Goal: Task Accomplishment & Management: Manage account settings

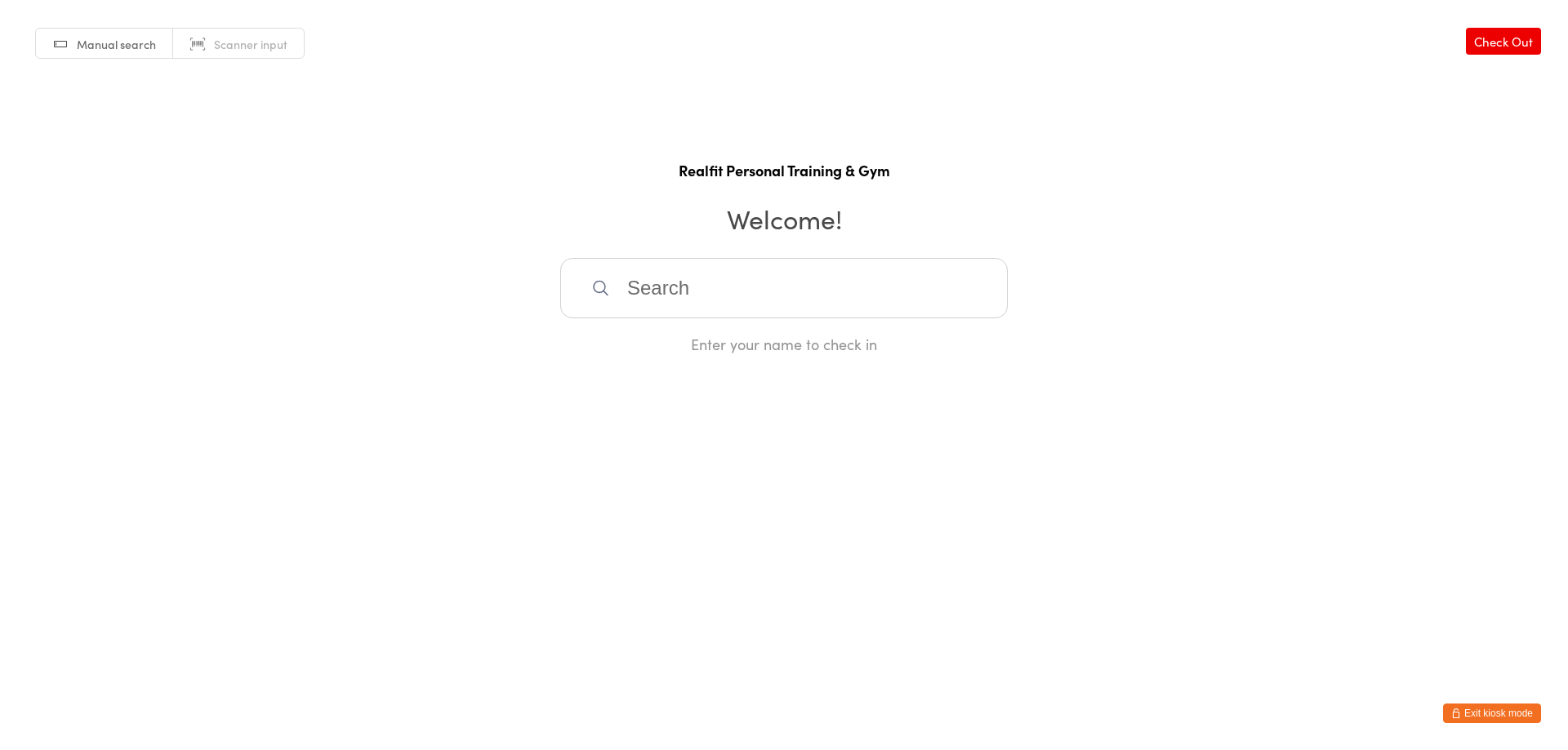
click at [1499, 716] on button "Exit kiosk mode" at bounding box center [1492, 713] width 98 height 19
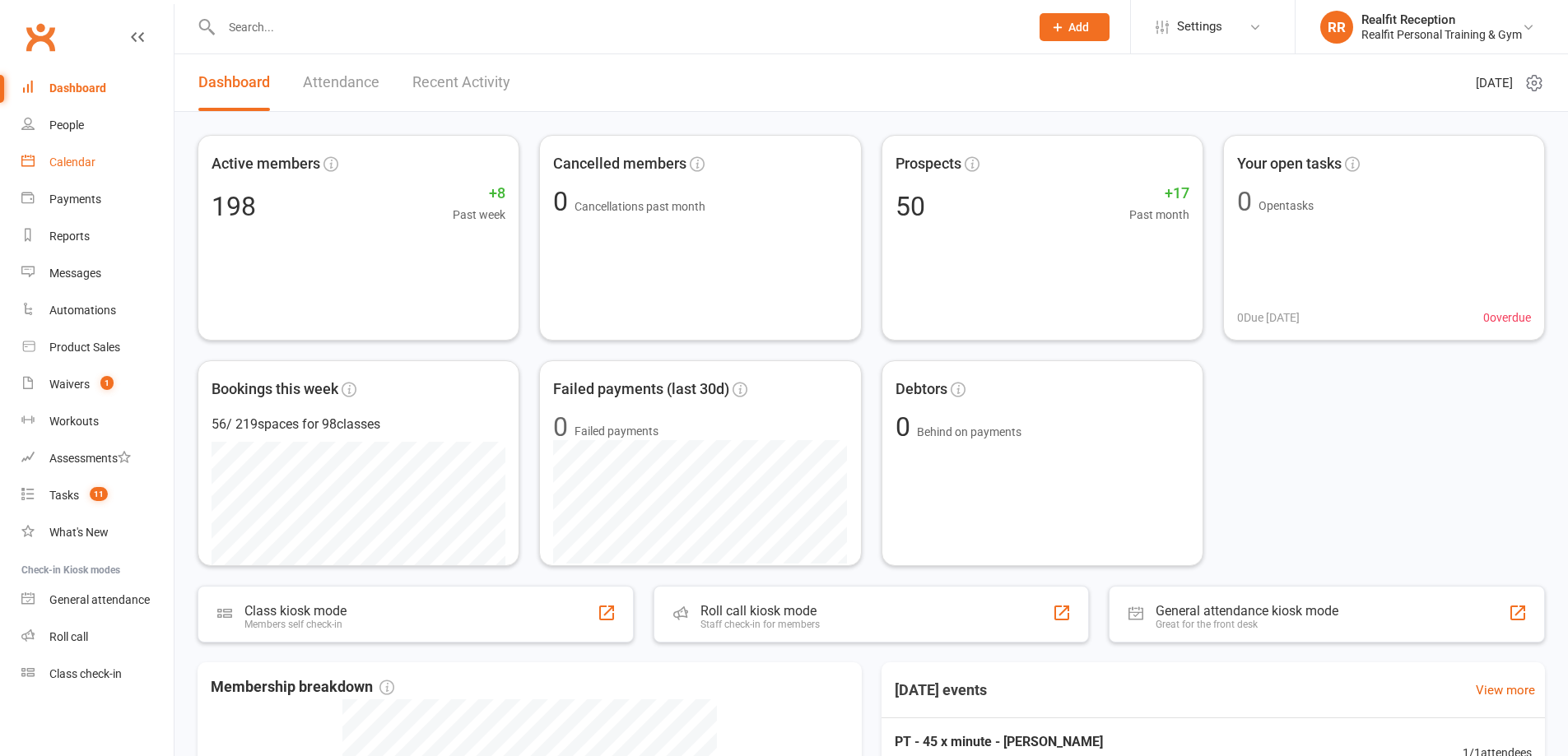
click at [80, 167] on div "Calendar" at bounding box center [72, 162] width 46 height 13
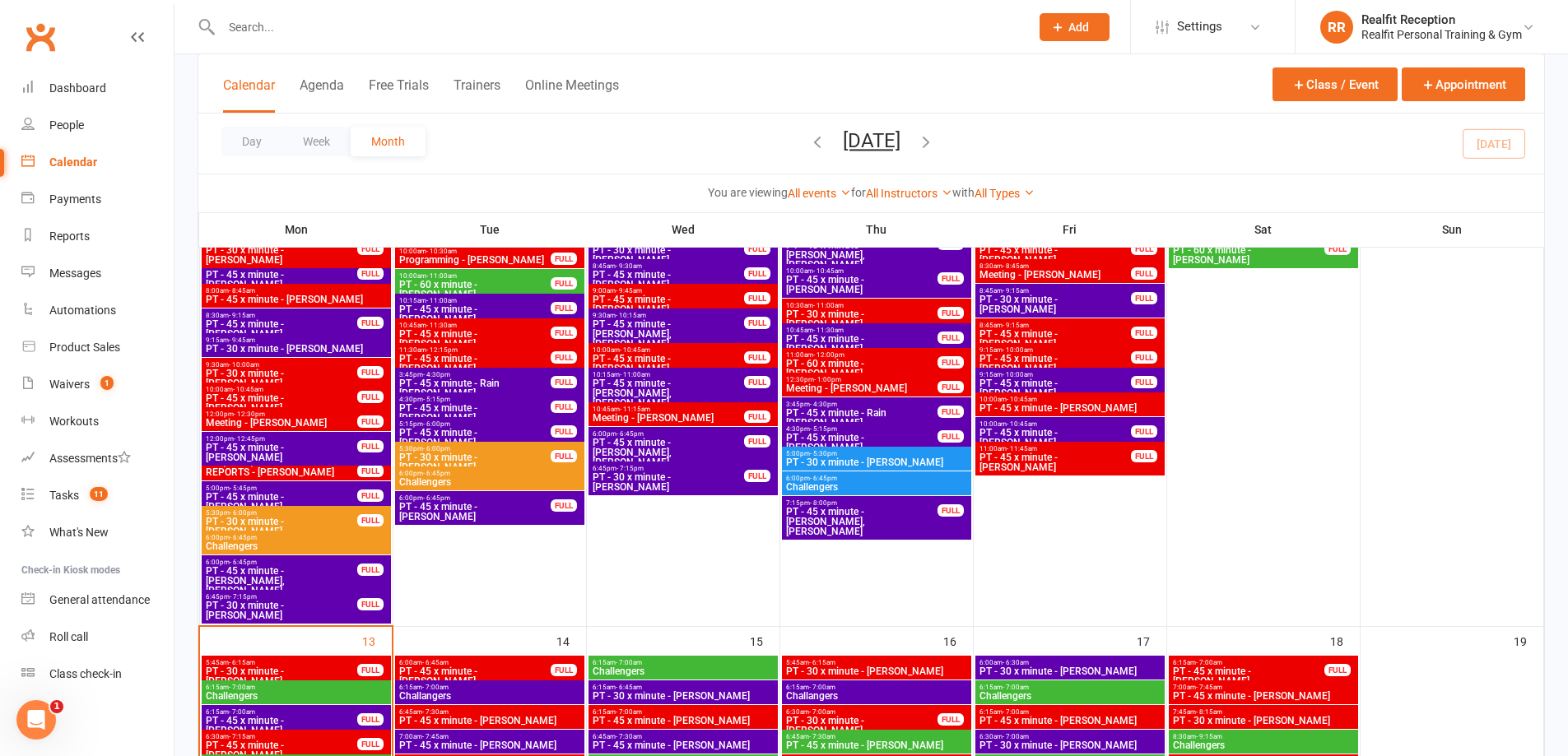
scroll to position [1234, 0]
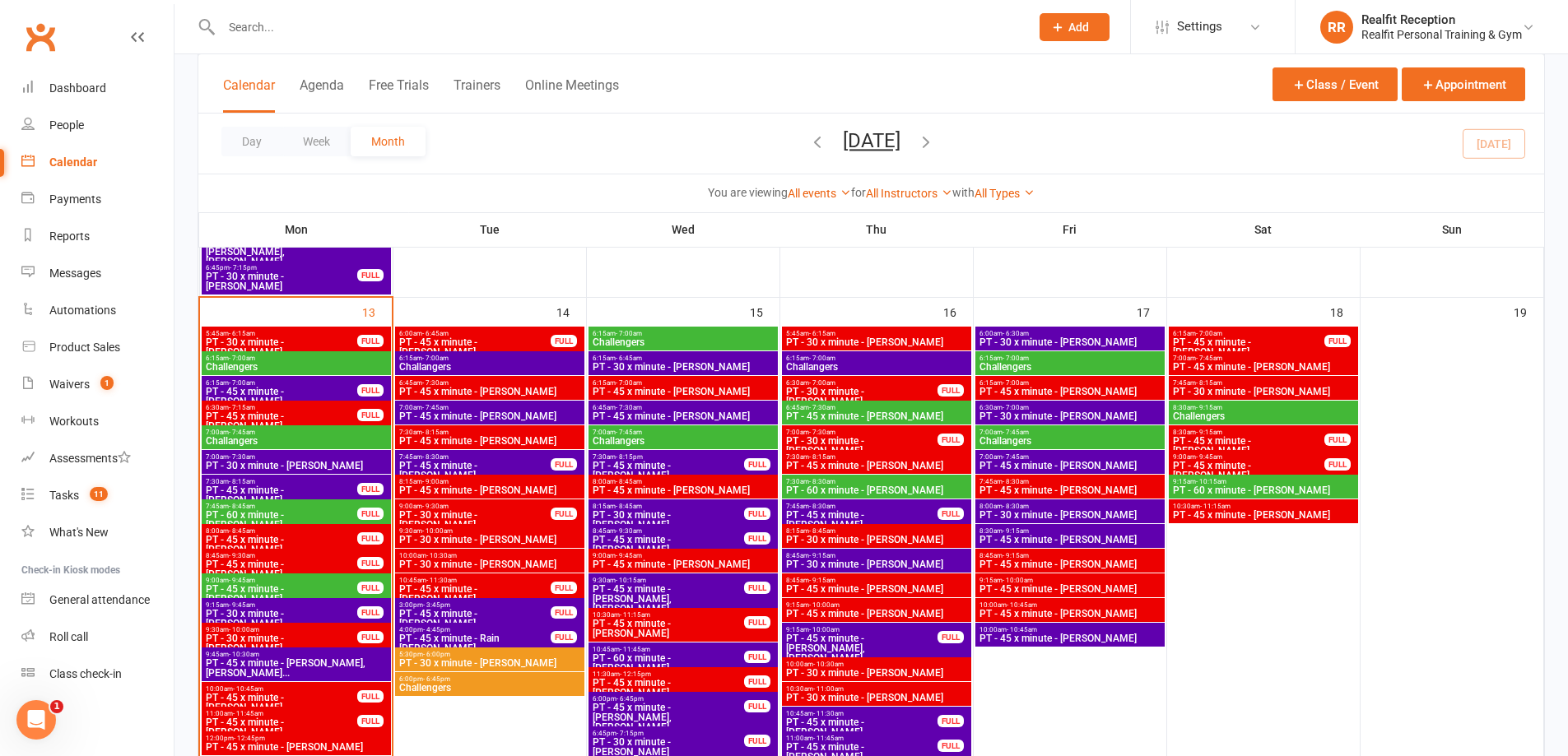
click at [636, 675] on span "- 12:15pm" at bounding box center [636, 674] width 32 height 7
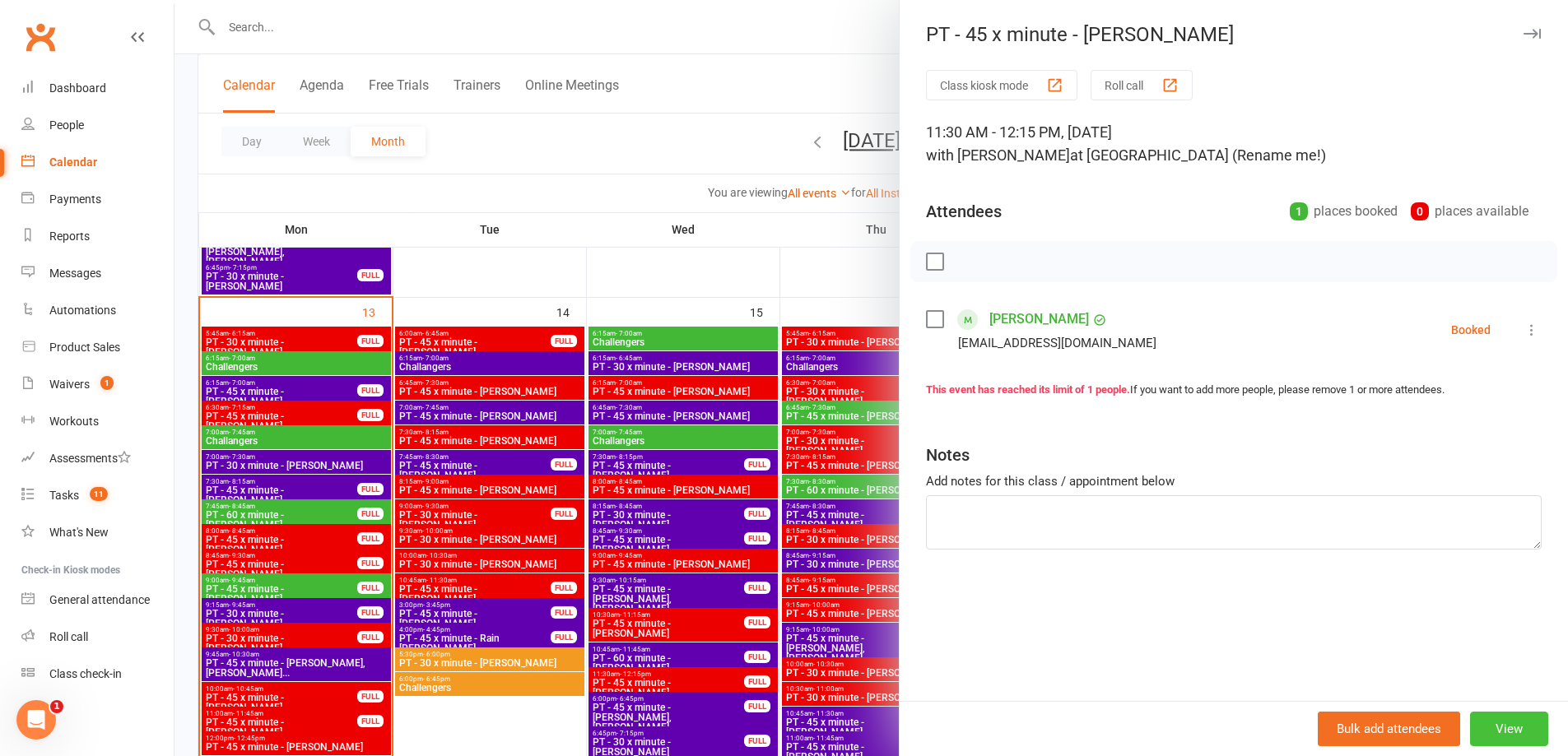
click at [1493, 736] on button "View" at bounding box center [1508, 729] width 78 height 34
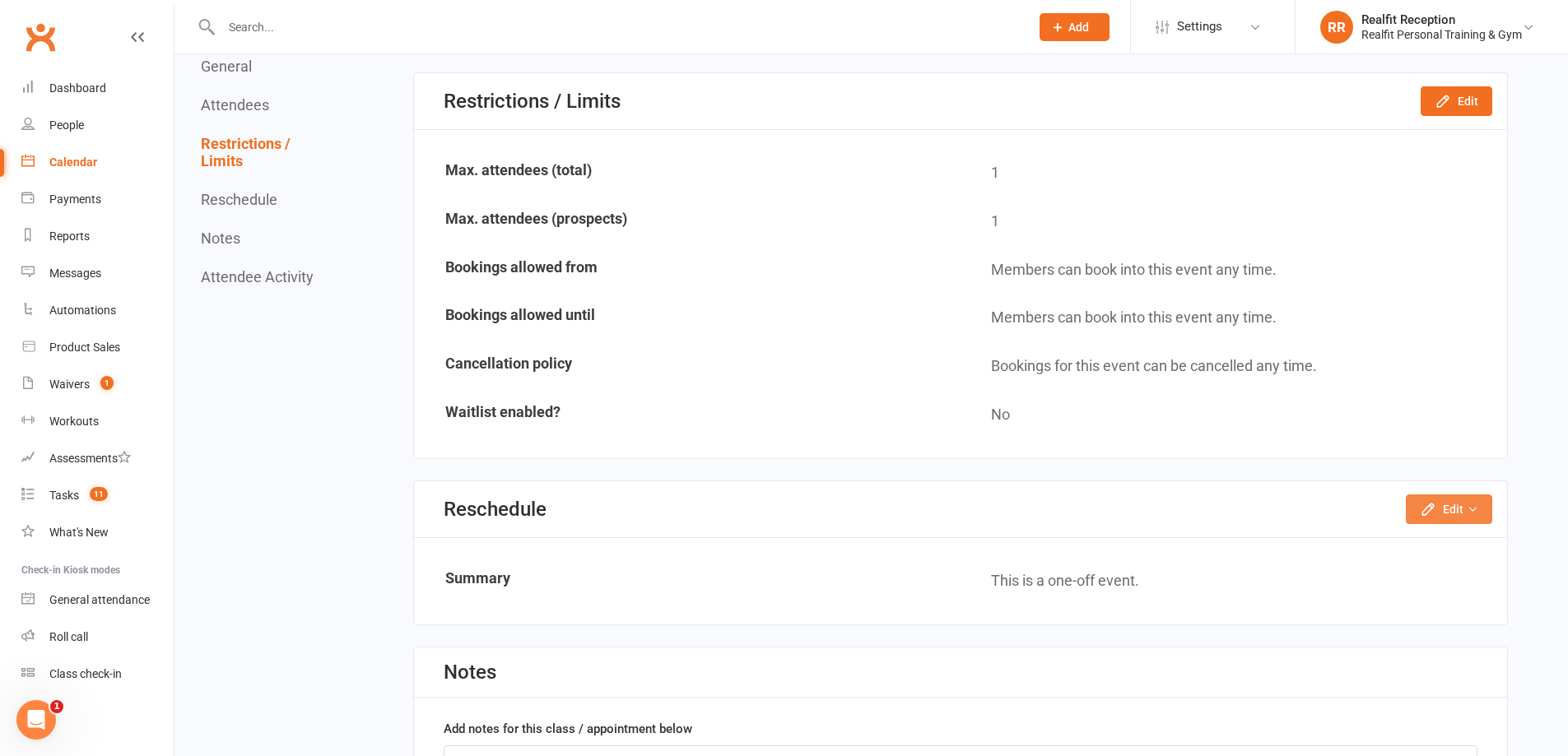
scroll to position [905, 0]
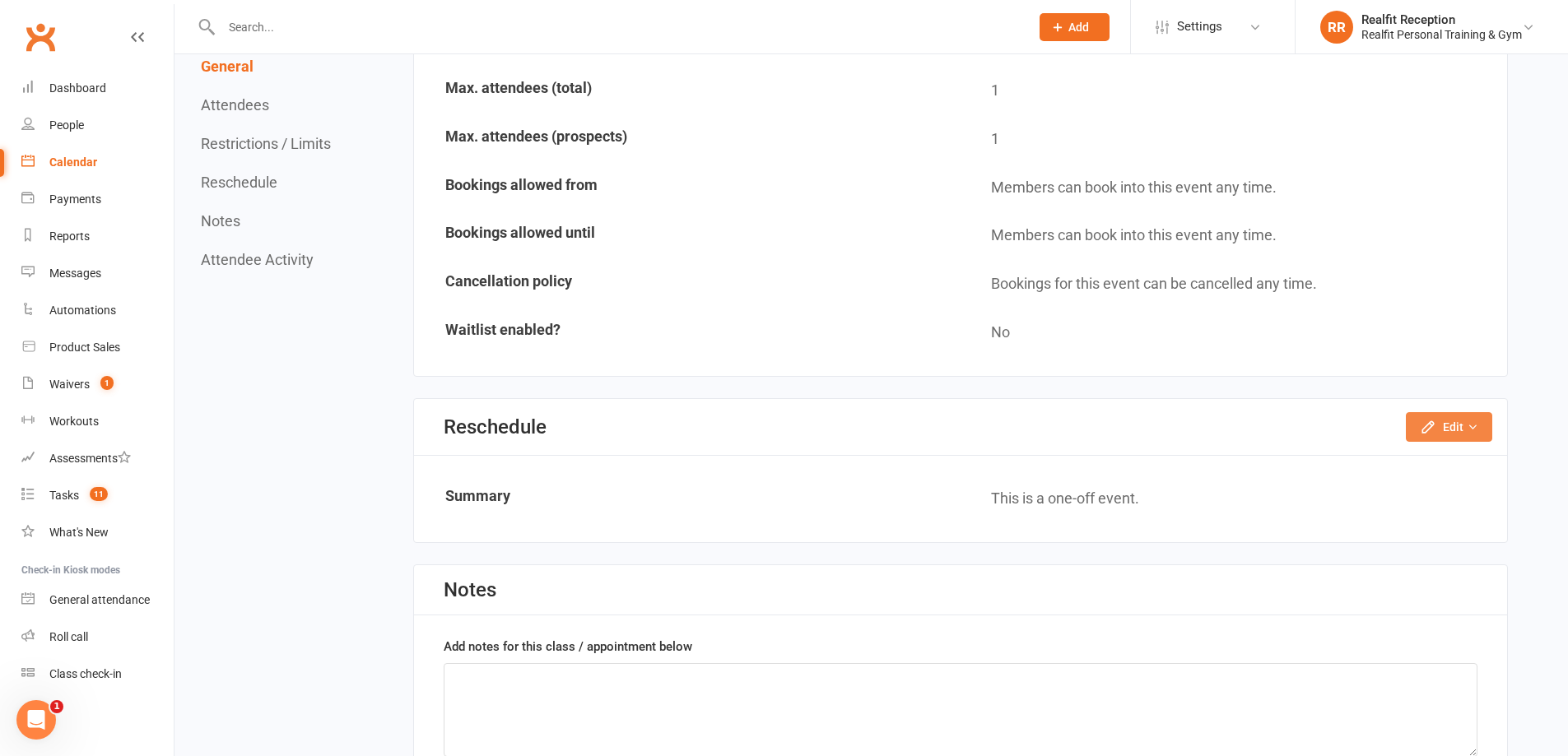
click at [1431, 430] on icon "button" at bounding box center [1427, 427] width 17 height 17
click at [1416, 454] on link "Reschedule this event only" at bounding box center [1405, 464] width 173 height 32
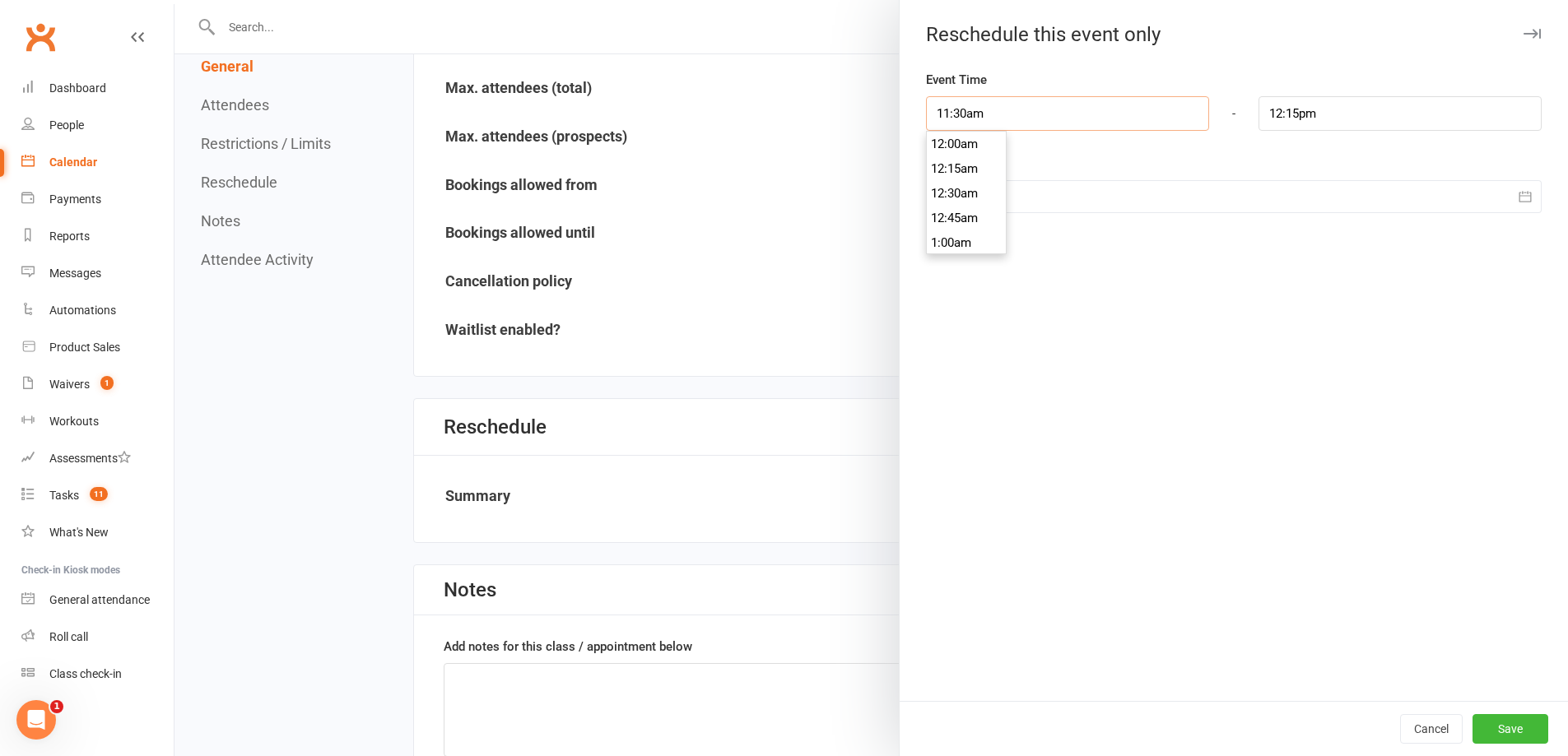
click at [1029, 120] on input "11:30am" at bounding box center [1067, 113] width 283 height 34
type input "9:45am"
type input "10:30am"
click at [947, 241] on li "9:45am" at bounding box center [966, 242] width 79 height 25
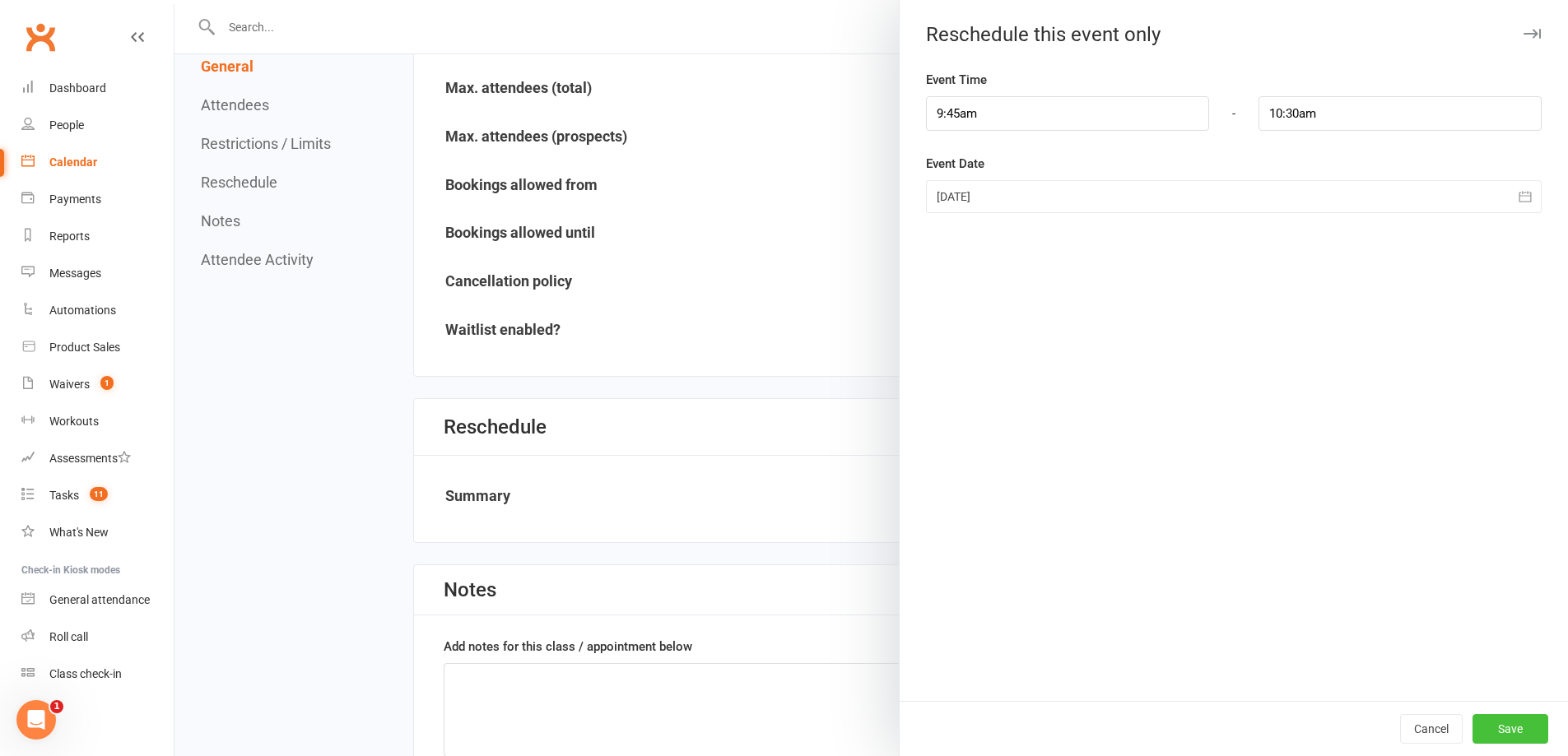
click at [1499, 731] on button "Save" at bounding box center [1510, 729] width 76 height 30
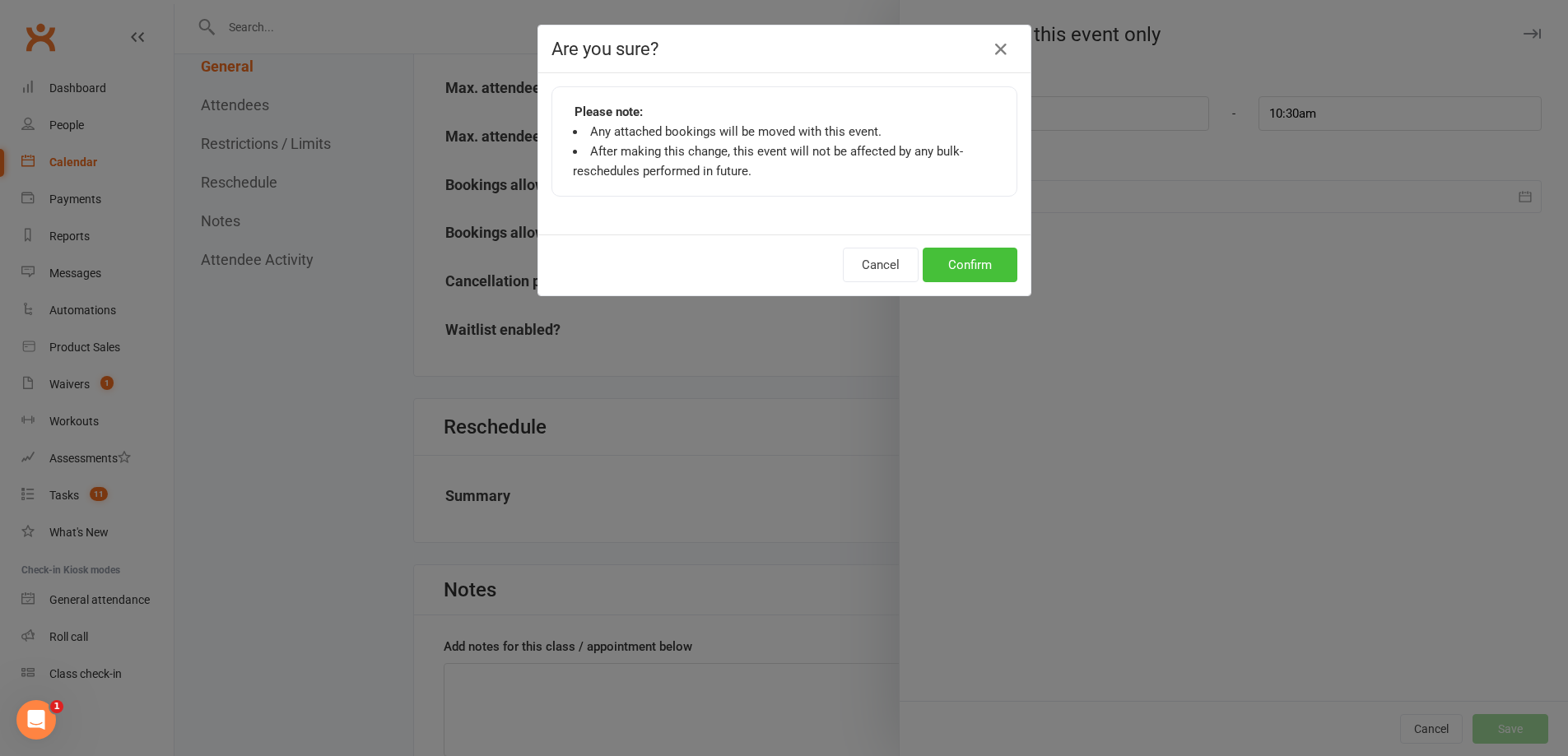
click at [943, 268] on button "Confirm" at bounding box center [970, 264] width 95 height 34
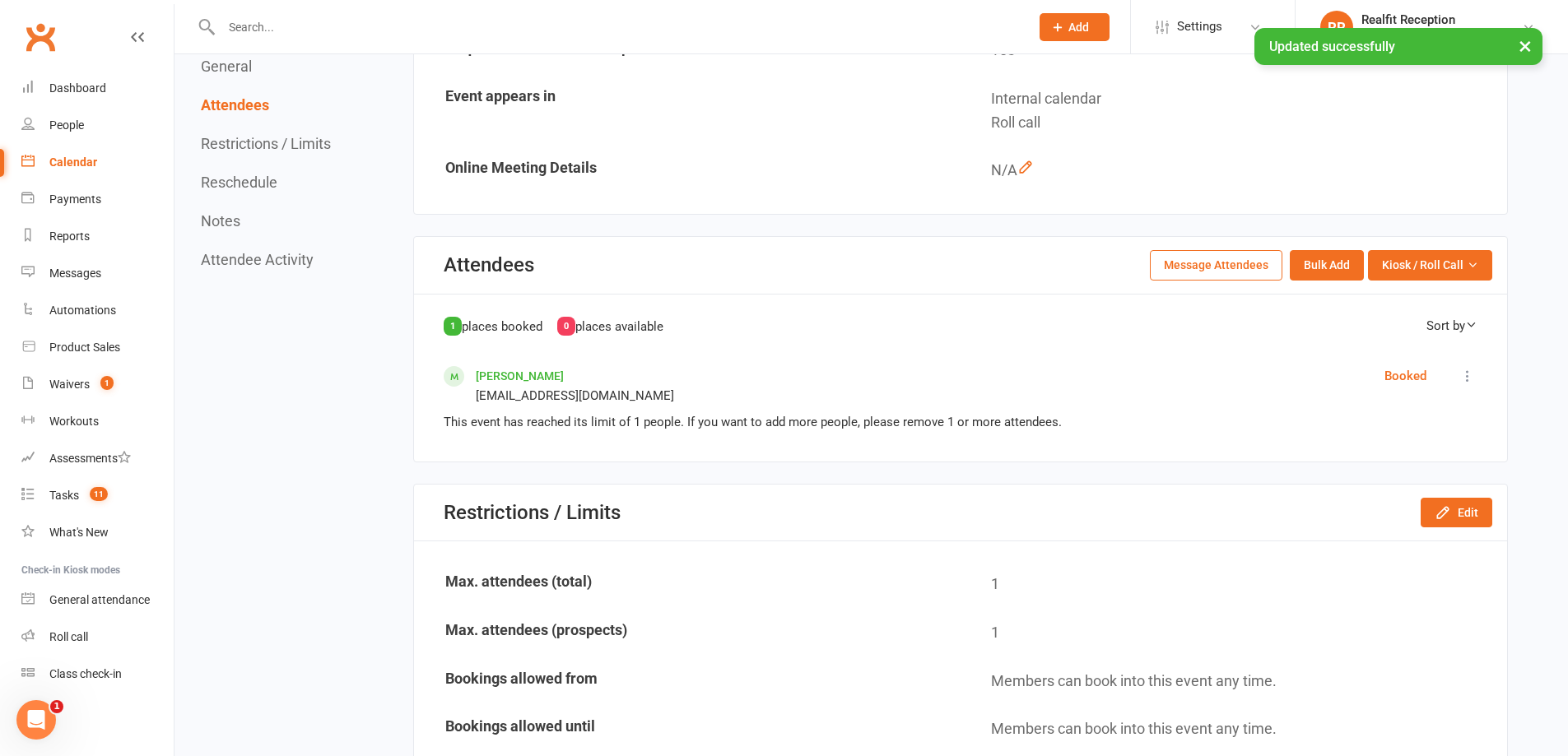
scroll to position [0, 0]
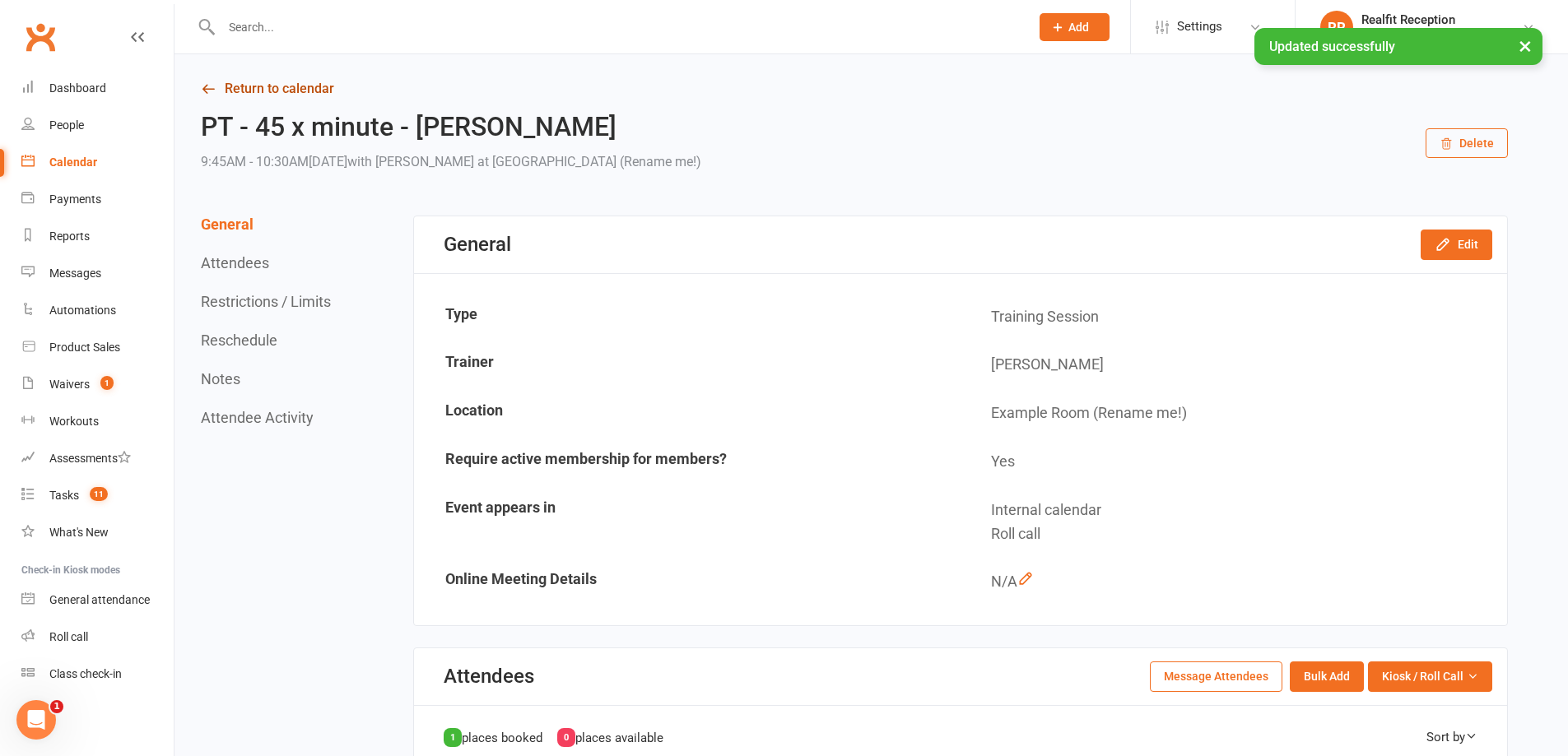
click at [257, 83] on link "Return to calendar" at bounding box center [855, 89] width 1307 height 23
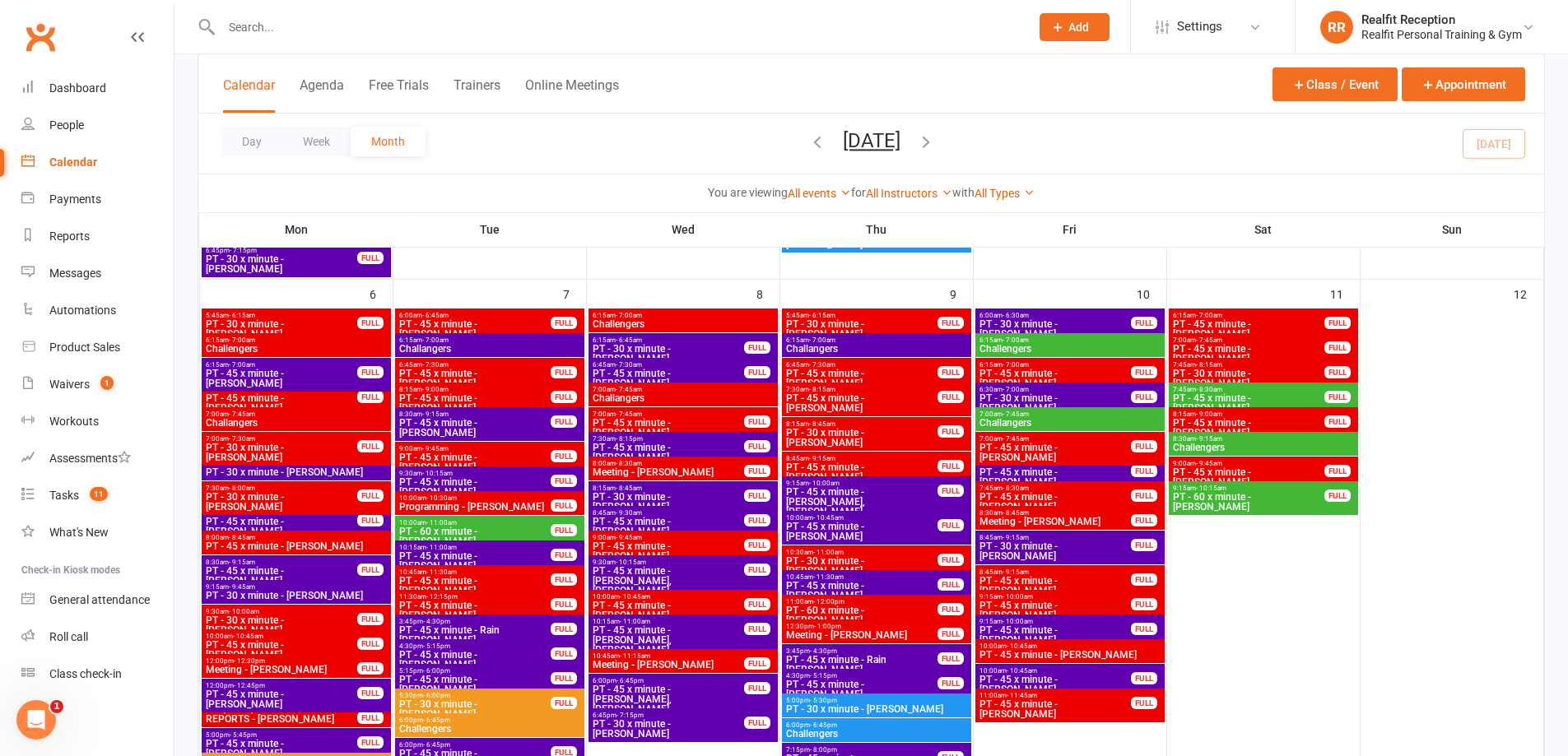
scroll to position [1234, 0]
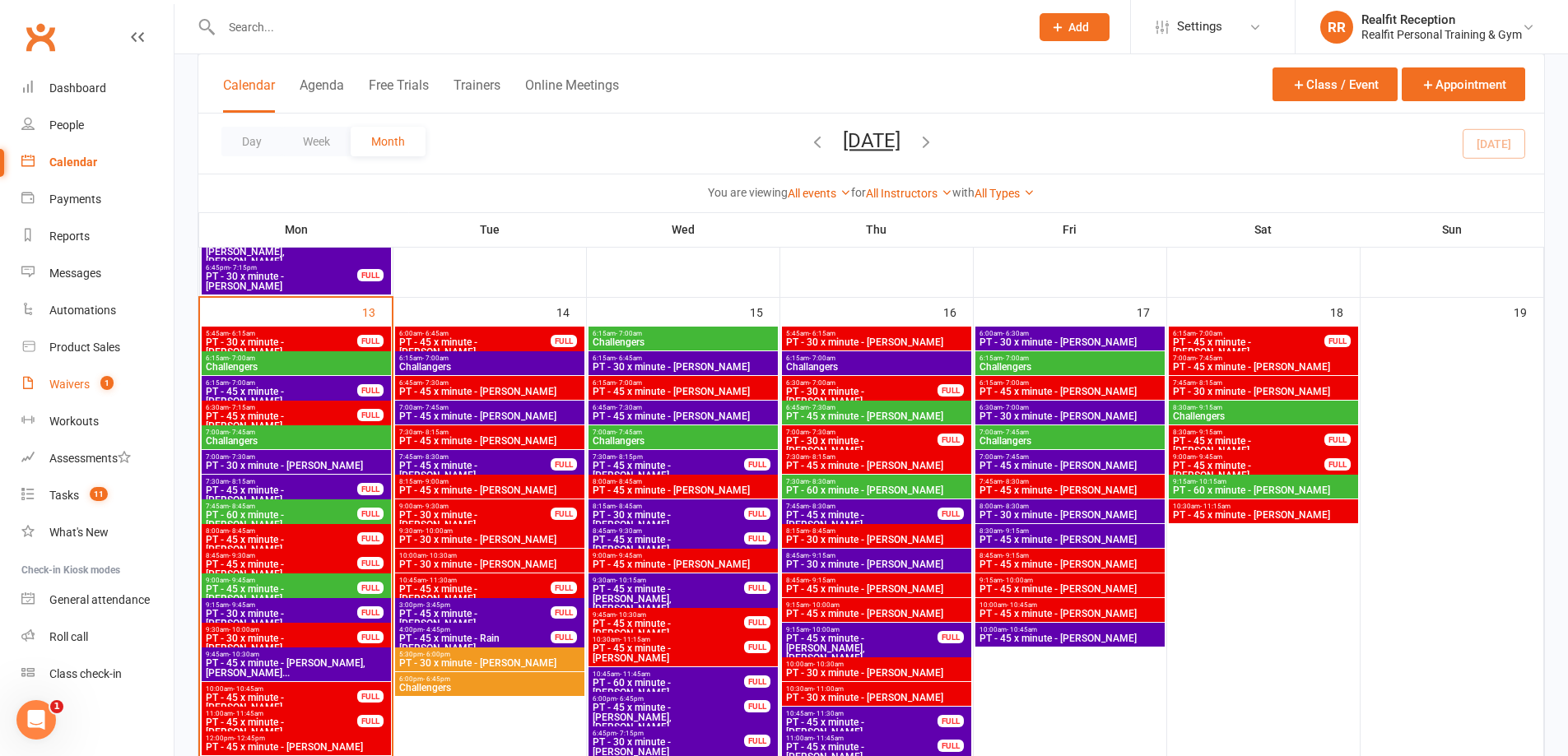
click at [53, 373] on link "Waivers 1" at bounding box center [97, 385] width 152 height 37
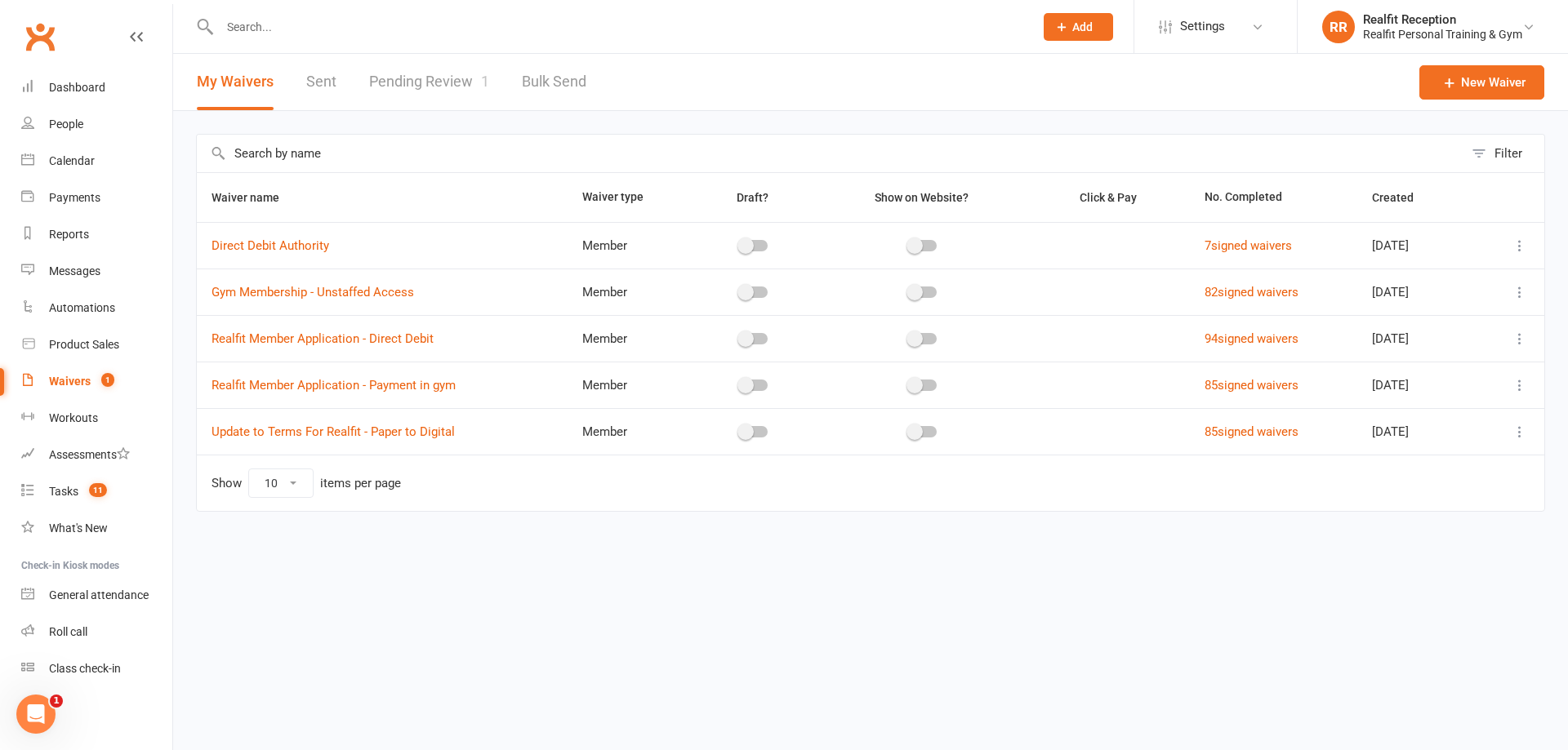
click at [438, 76] on link "Pending Review 1" at bounding box center [430, 82] width 120 height 57
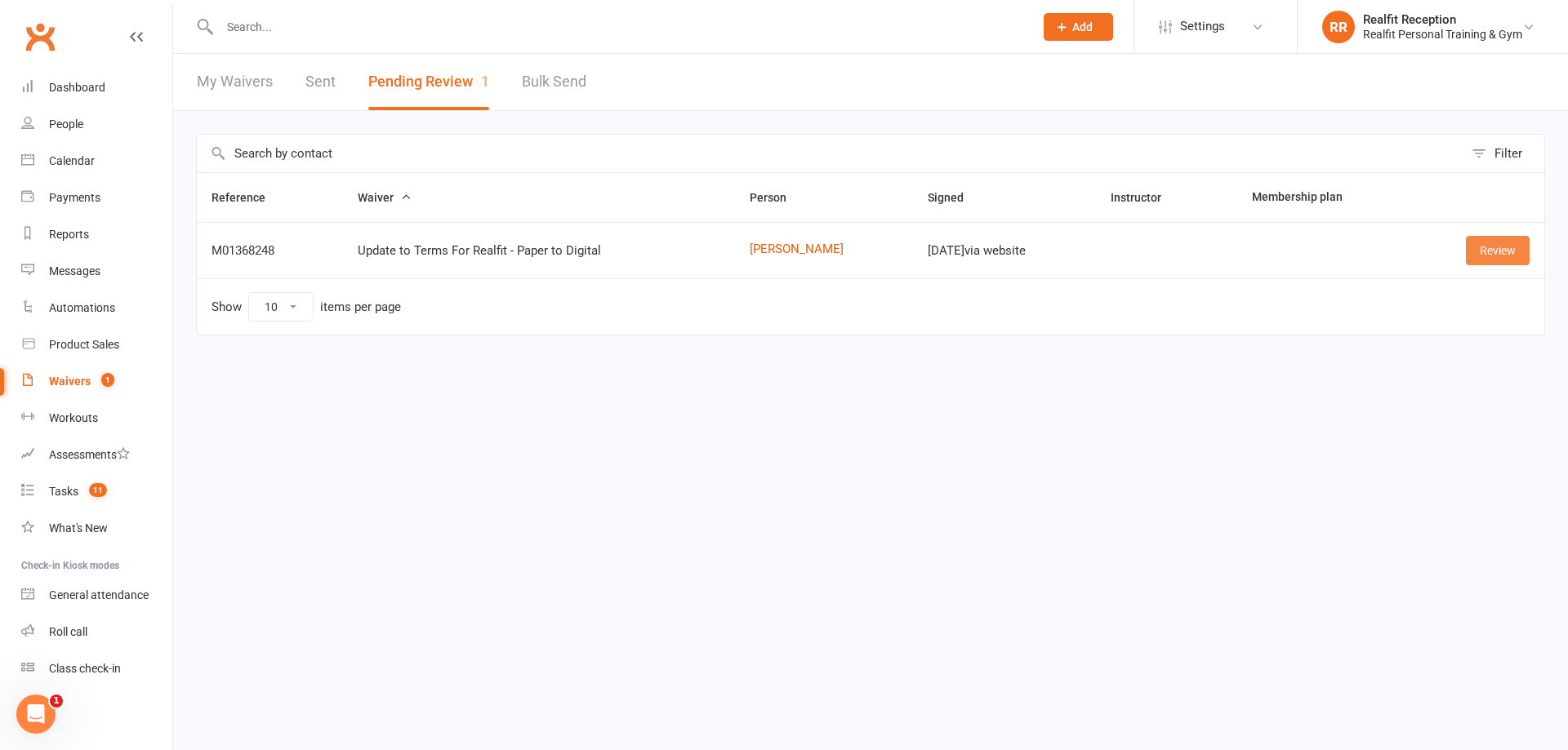
click at [1510, 252] on link "Review" at bounding box center [1497, 251] width 64 height 30
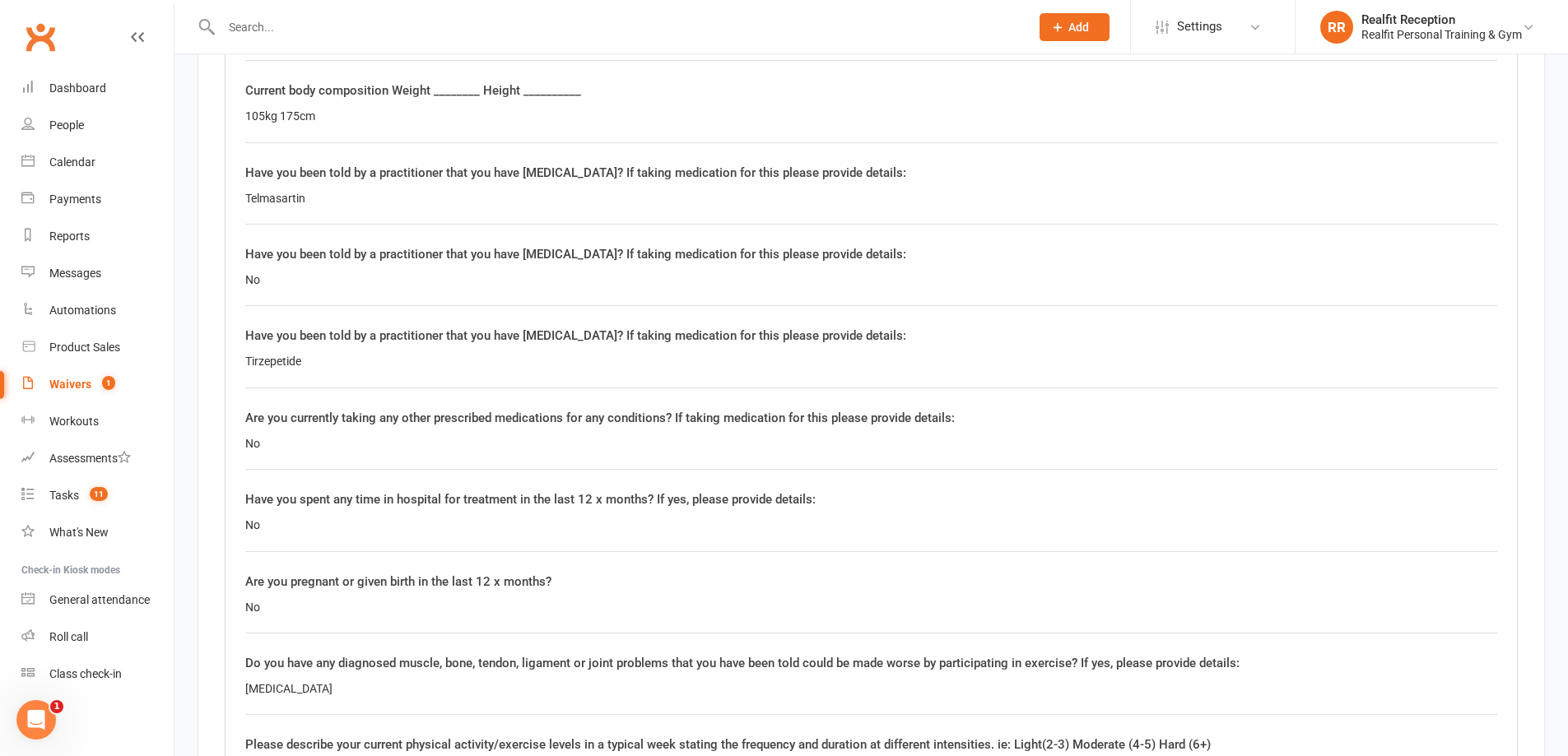
scroll to position [2495, 0]
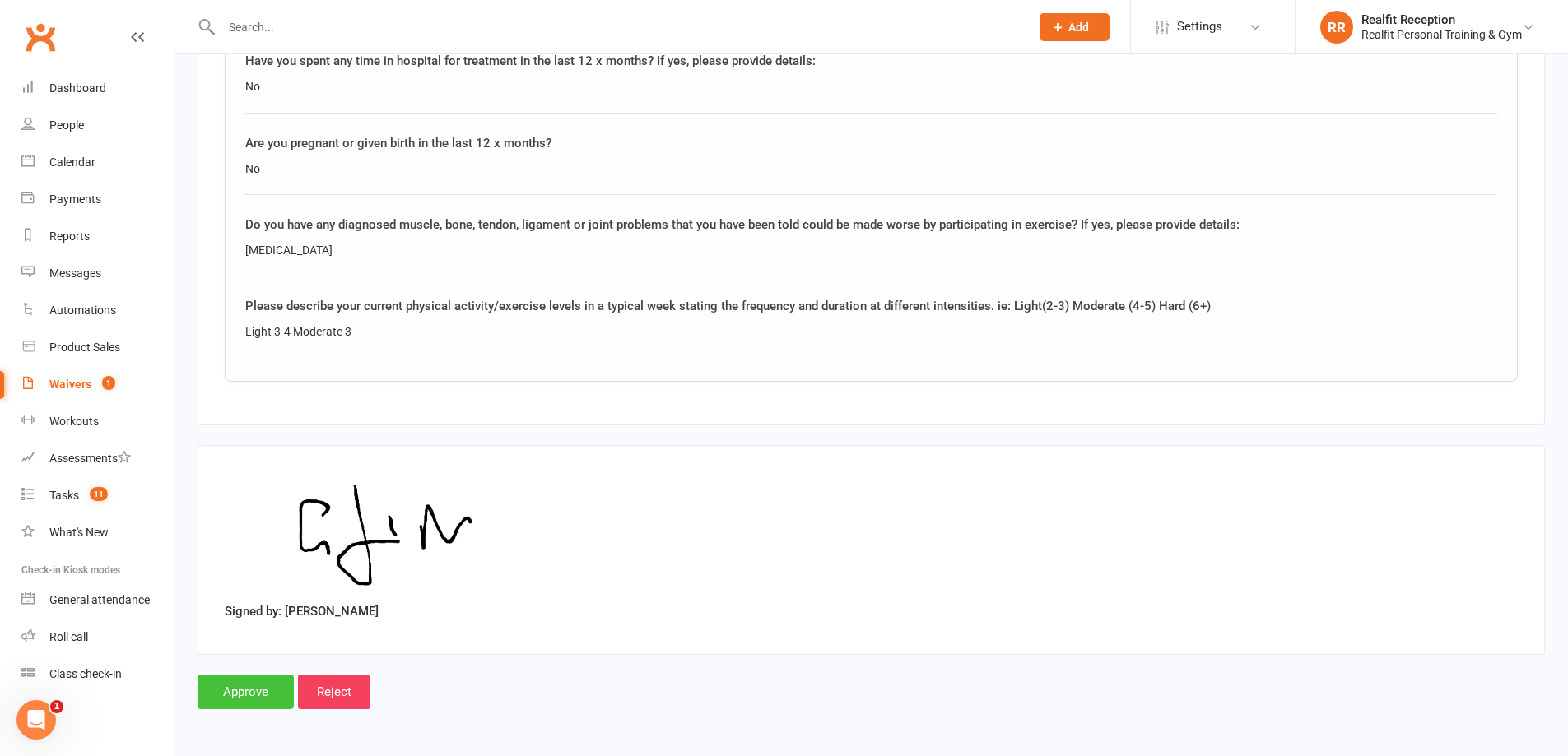
click at [244, 695] on input "Approve" at bounding box center [246, 691] width 97 height 34
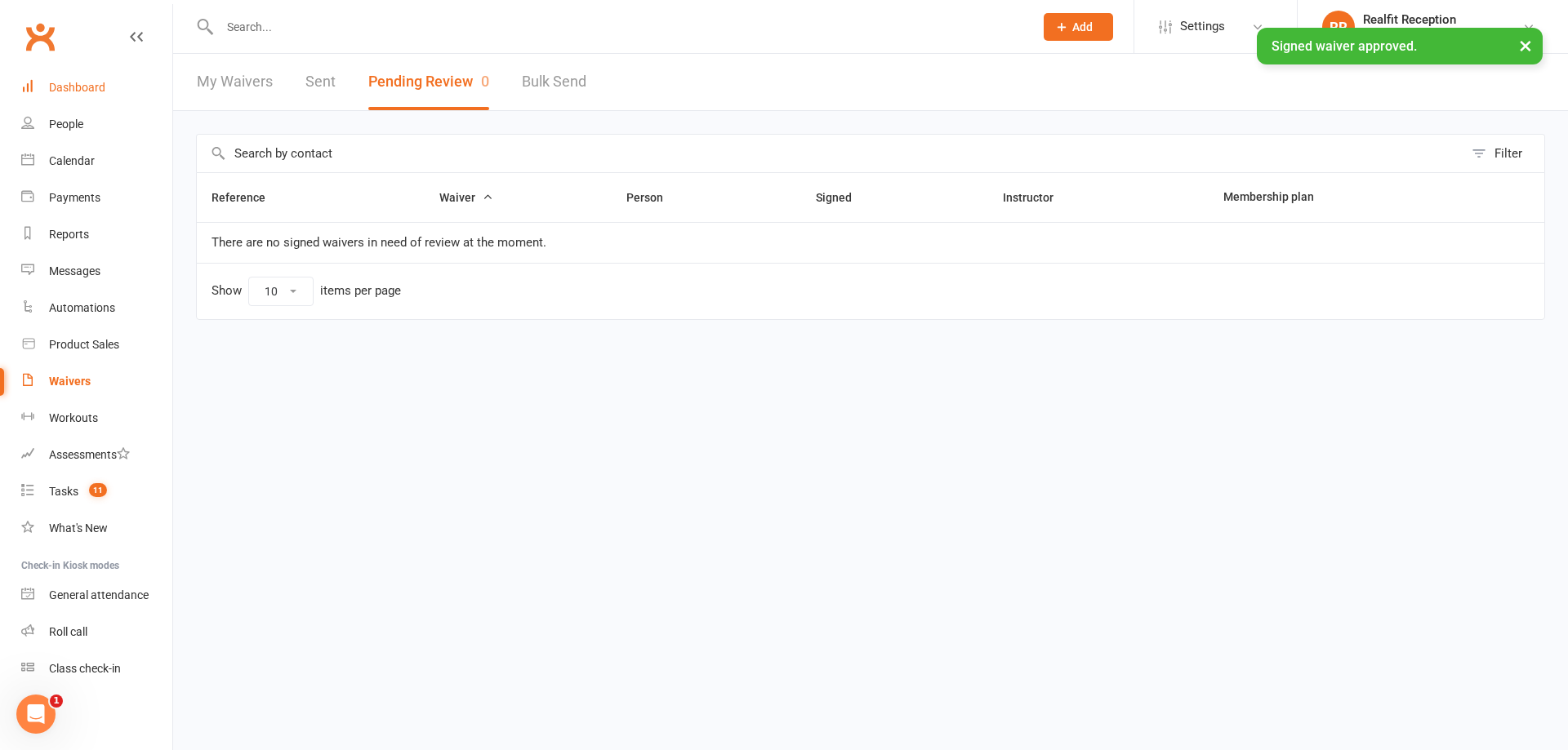
click at [80, 84] on div "Dashboard" at bounding box center [77, 87] width 57 height 13
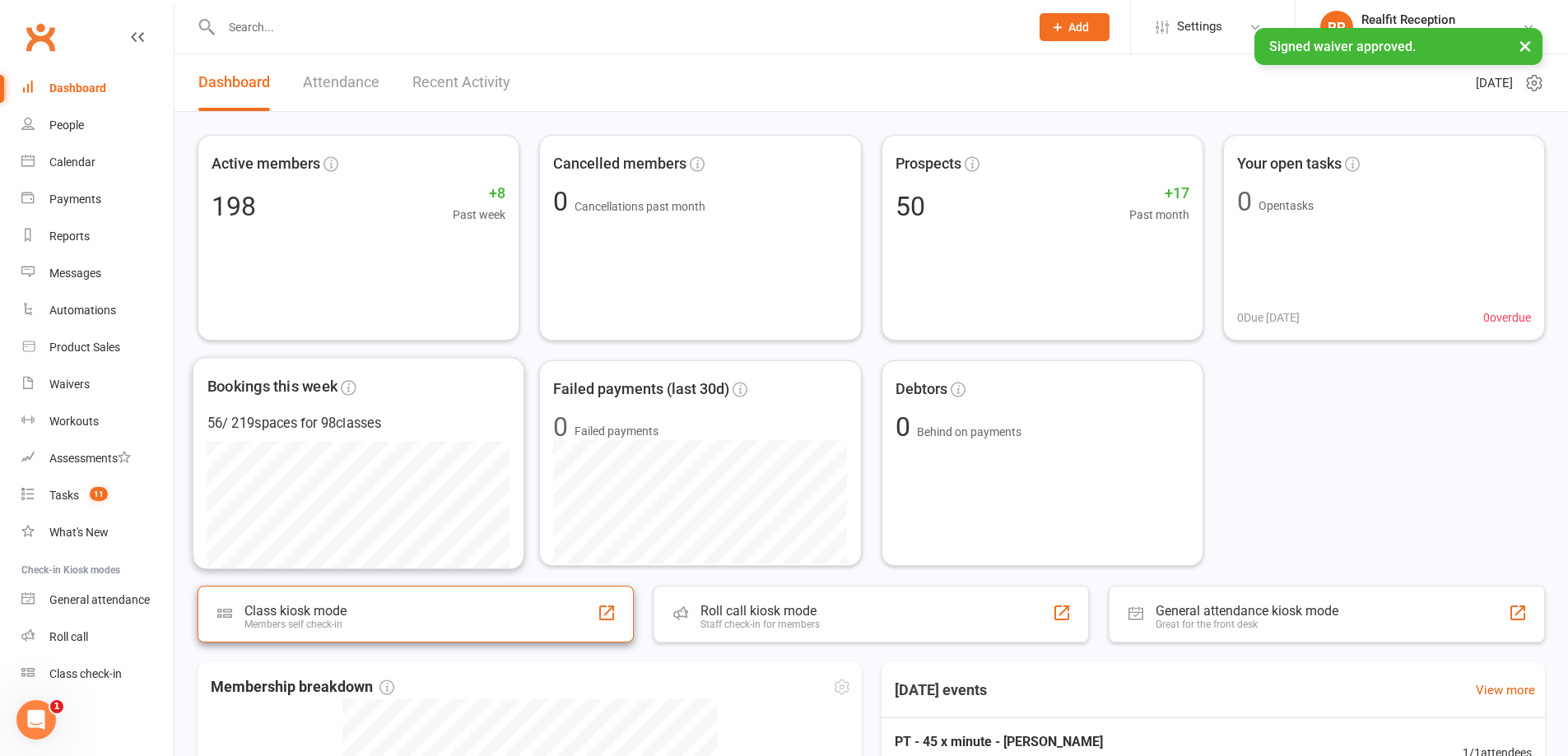
scroll to position [465, 0]
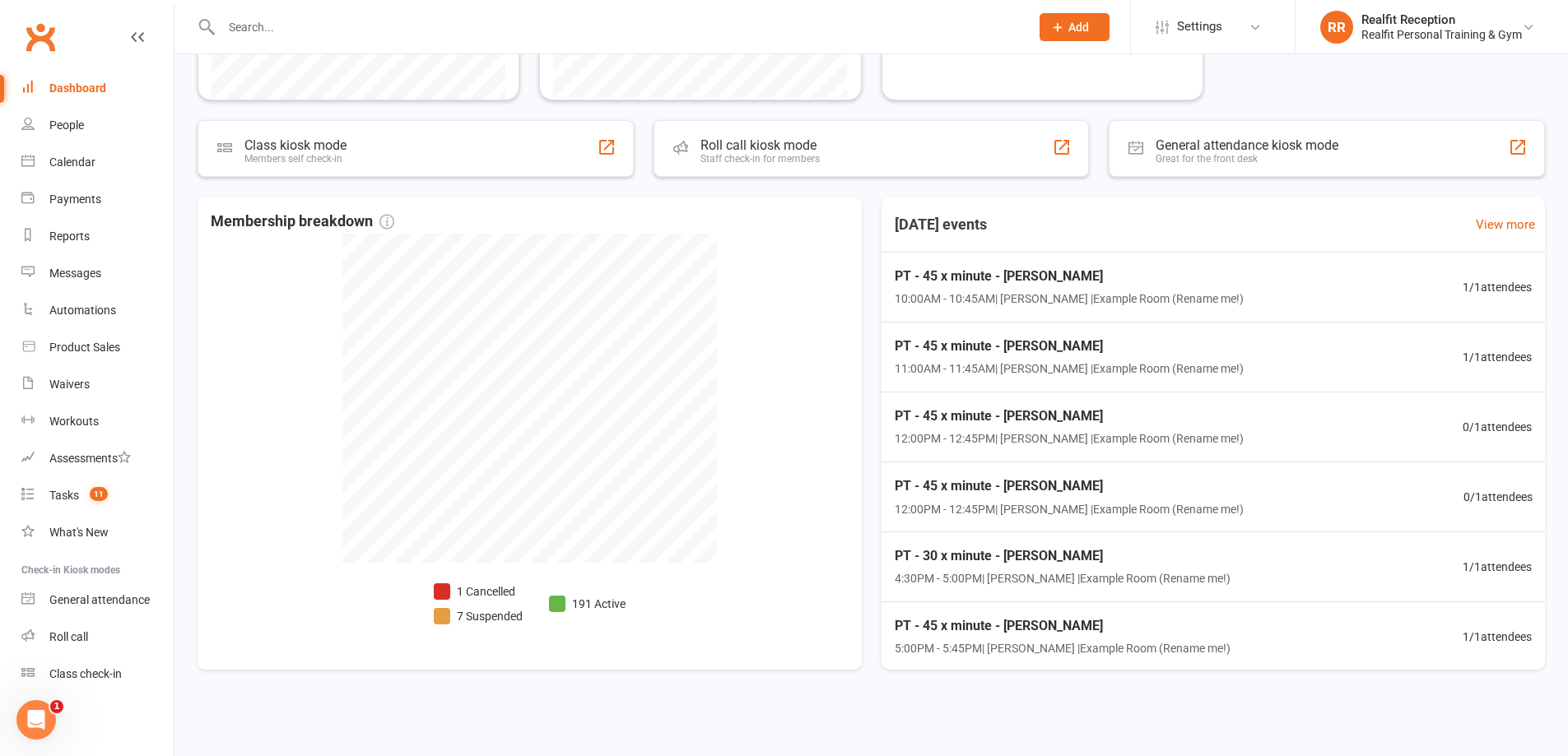
click at [350, 34] on input "text" at bounding box center [617, 27] width 802 height 23
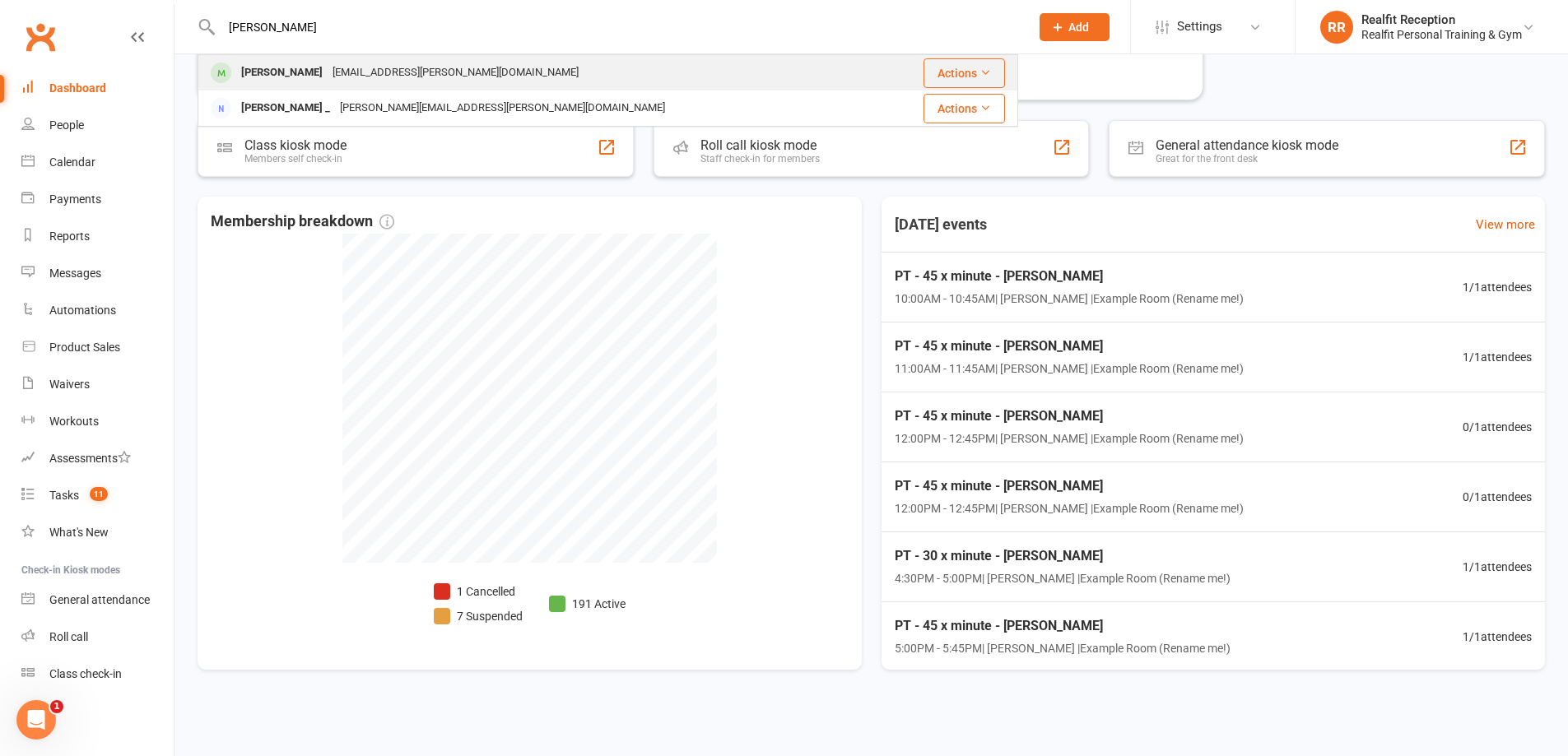
type input "gideon"
click at [349, 78] on div "gideon.gunn@gmail.com" at bounding box center [455, 72] width 256 height 24
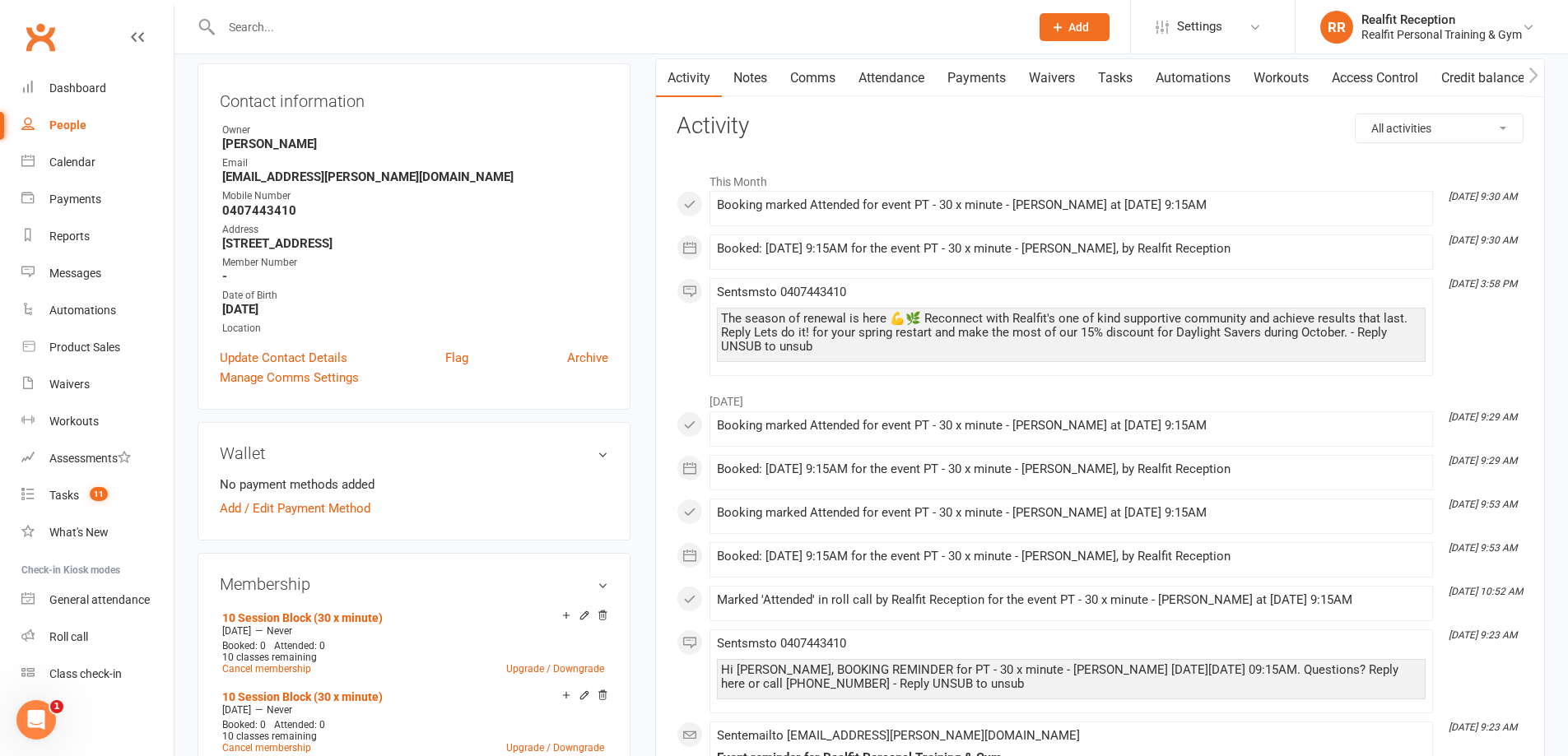
scroll to position [247, 0]
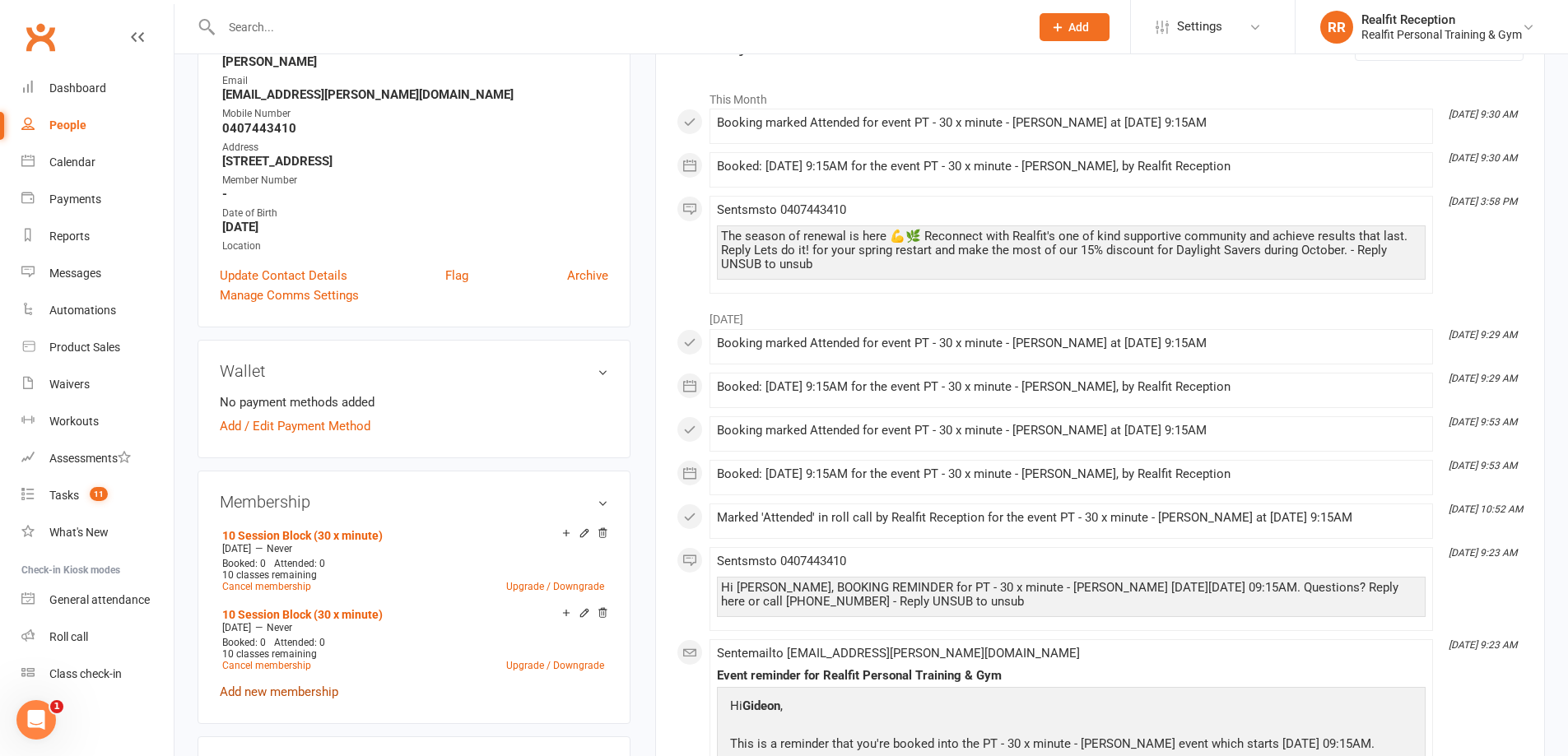
click at [255, 694] on link "Add new membership" at bounding box center [278, 692] width 119 height 15
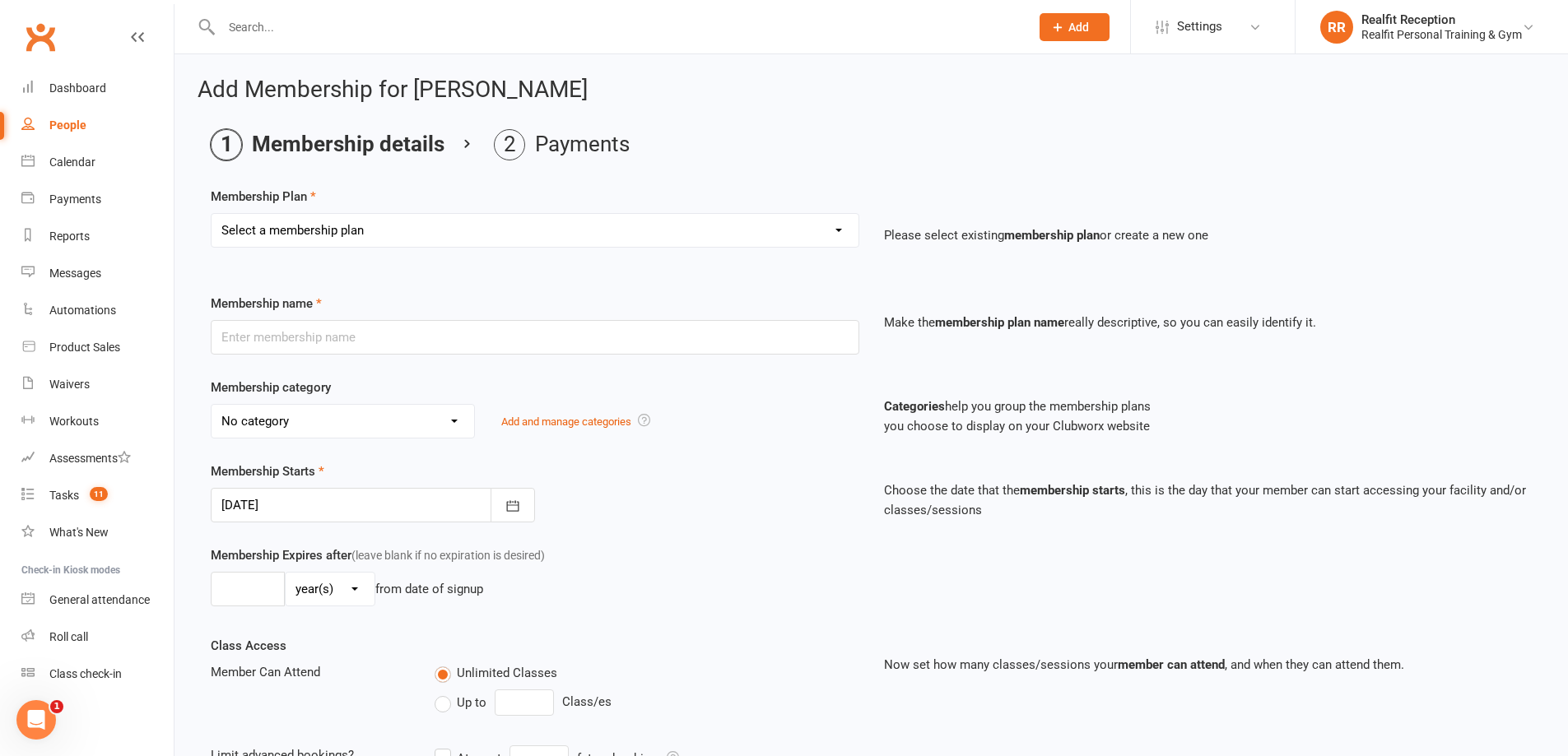
click at [473, 240] on select "Select a membership plan Create new Membership Plan Semi Private - 3 x Sessions…" at bounding box center [535, 230] width 647 height 32
select select "23"
click at [212, 214] on select "Select a membership plan Create new Membership Plan Semi Private - 3 x Sessions…" at bounding box center [535, 230] width 647 height 32
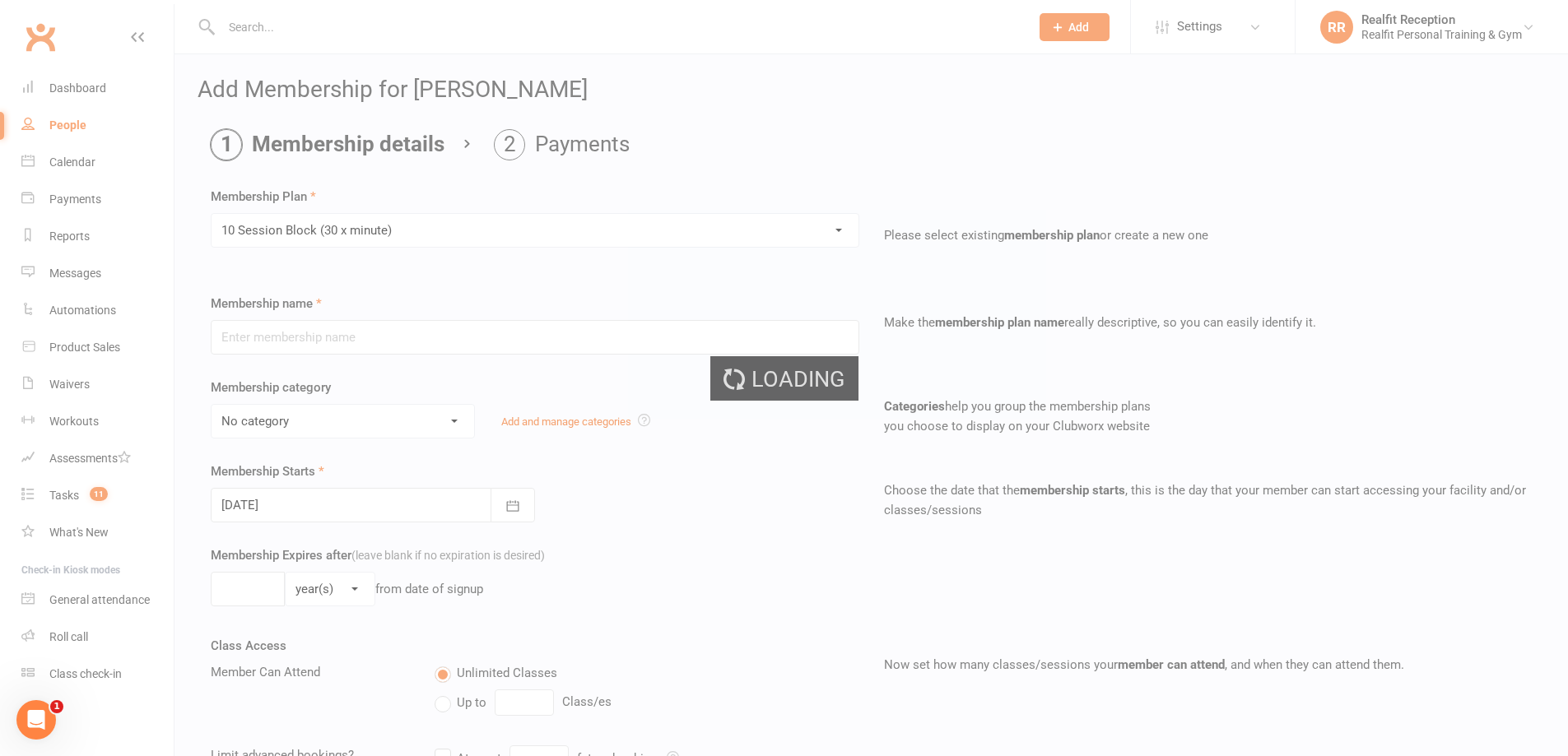
type input "10 Session Block (30 x minute)"
select select "4"
type input "0"
type input "10"
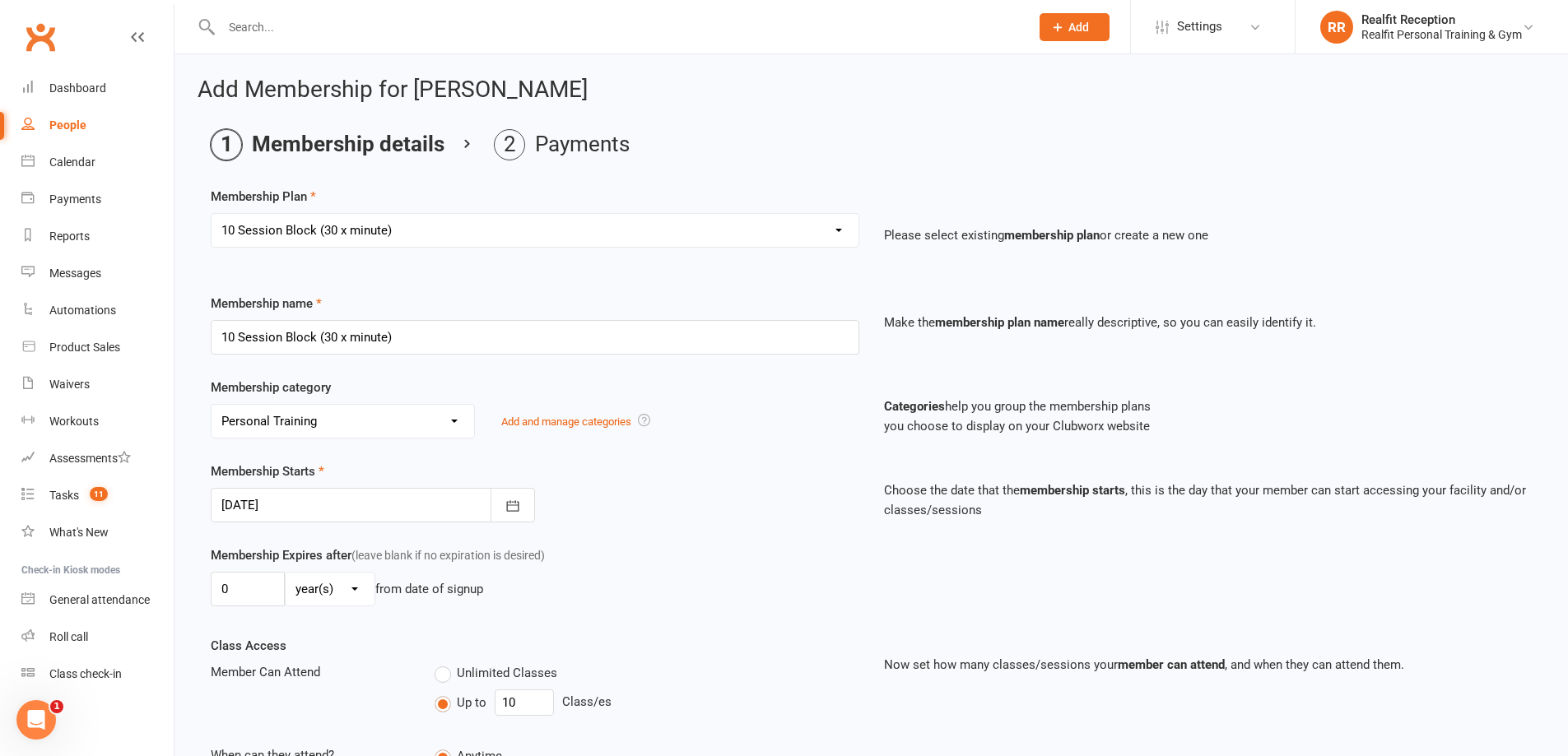
scroll to position [334, 0]
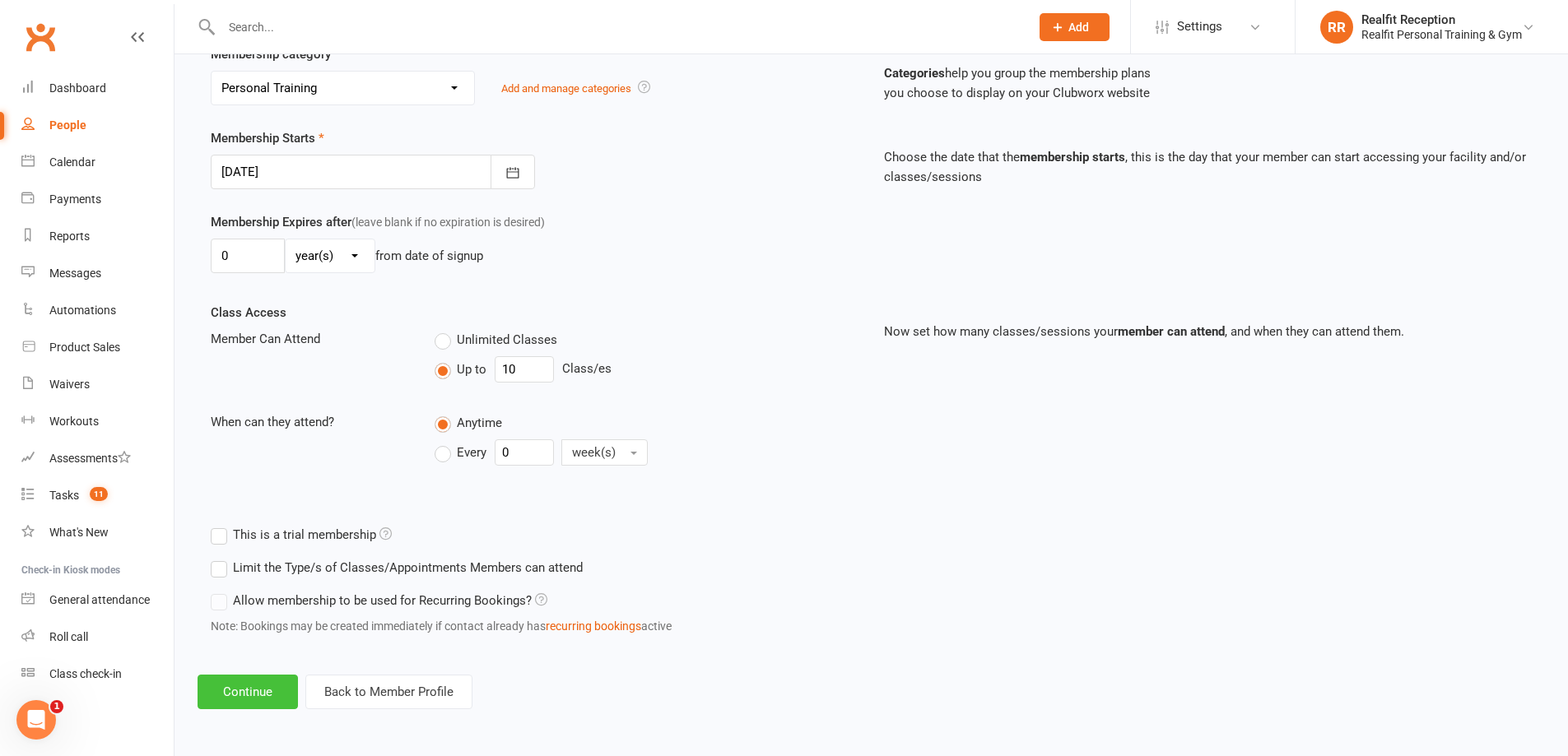
click at [264, 697] on button "Continue" at bounding box center [248, 691] width 100 height 34
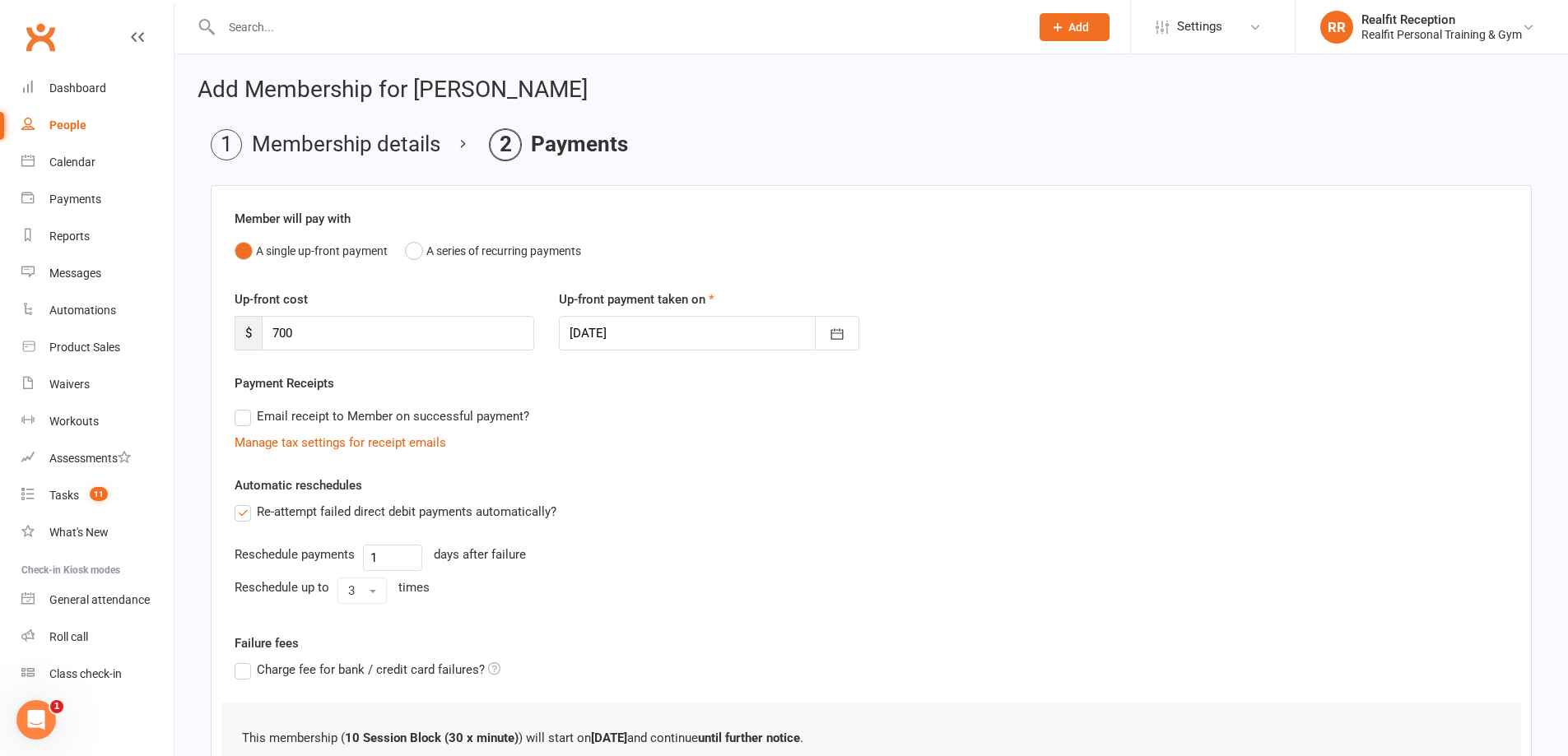
scroll to position [205, 0]
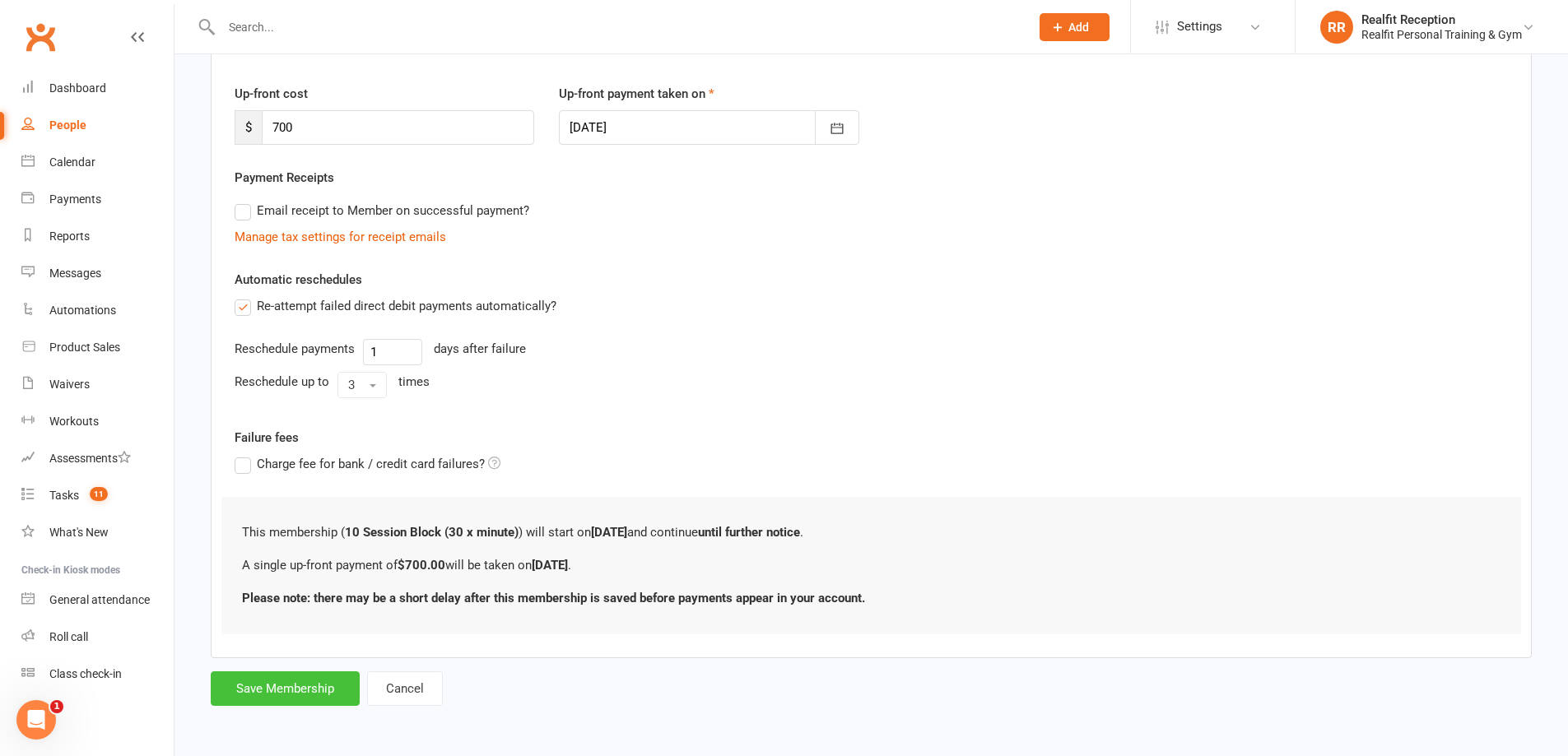
click at [295, 699] on button "Save Membership" at bounding box center [285, 688] width 149 height 34
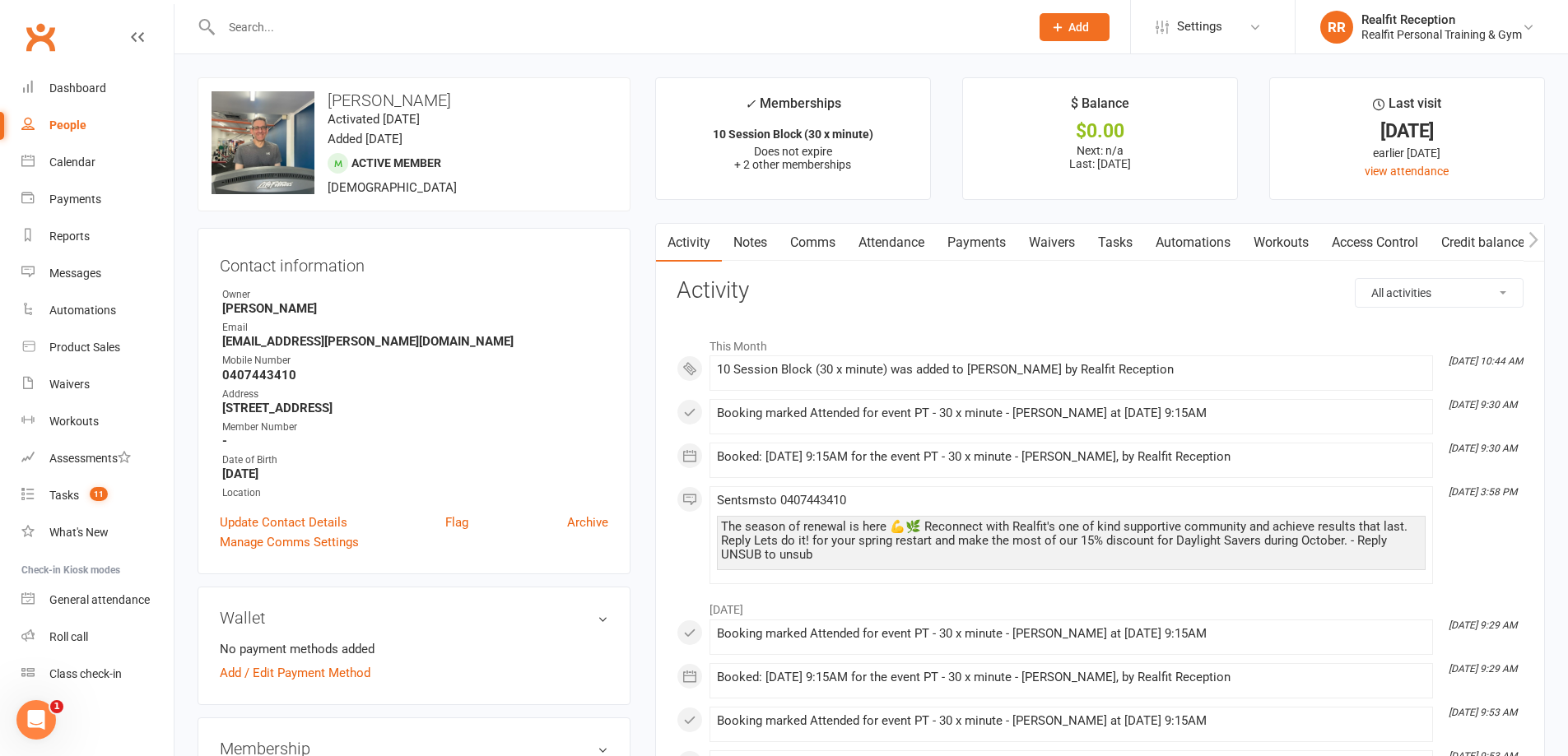
scroll to position [493, 0]
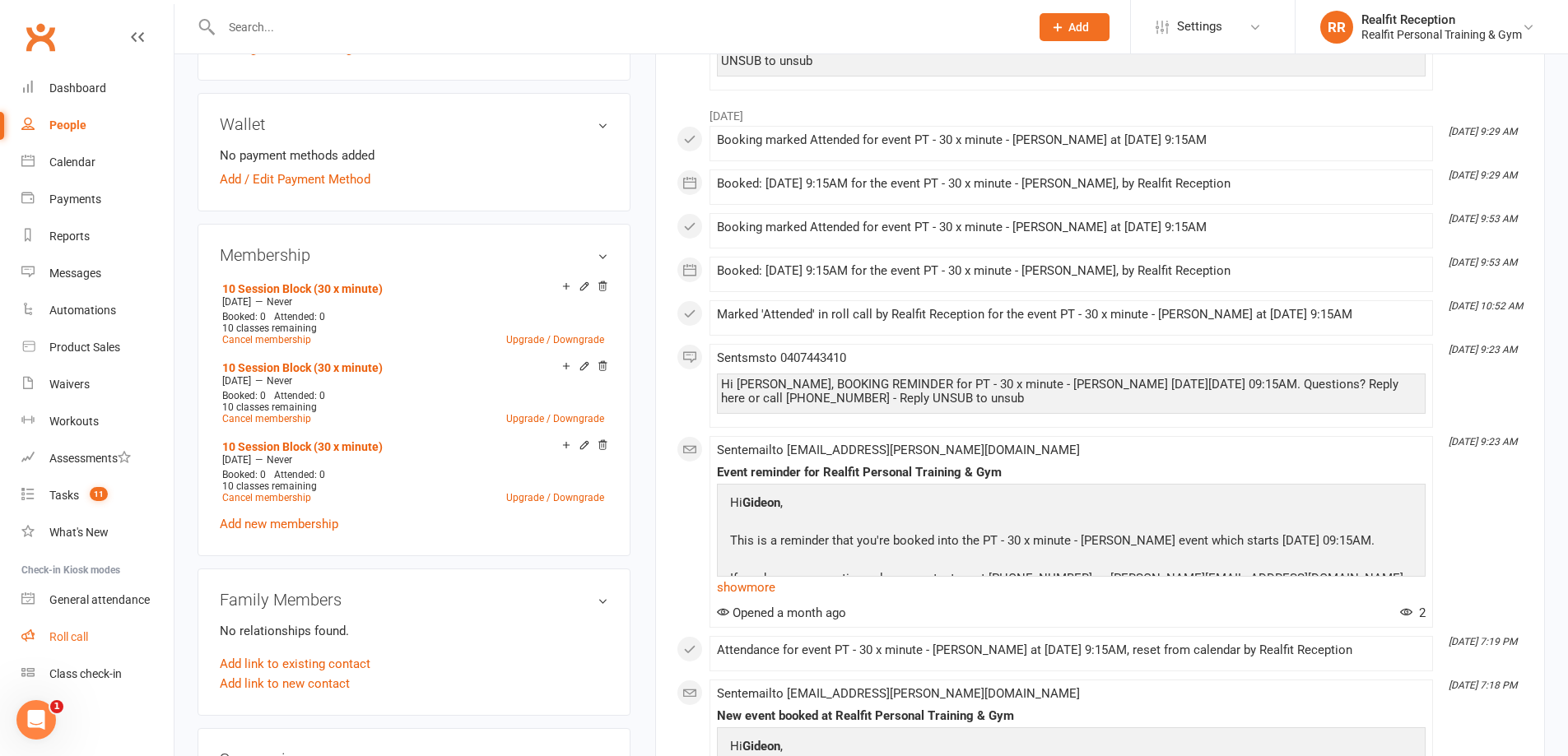
click at [74, 637] on div "Roll call" at bounding box center [69, 637] width 39 height 13
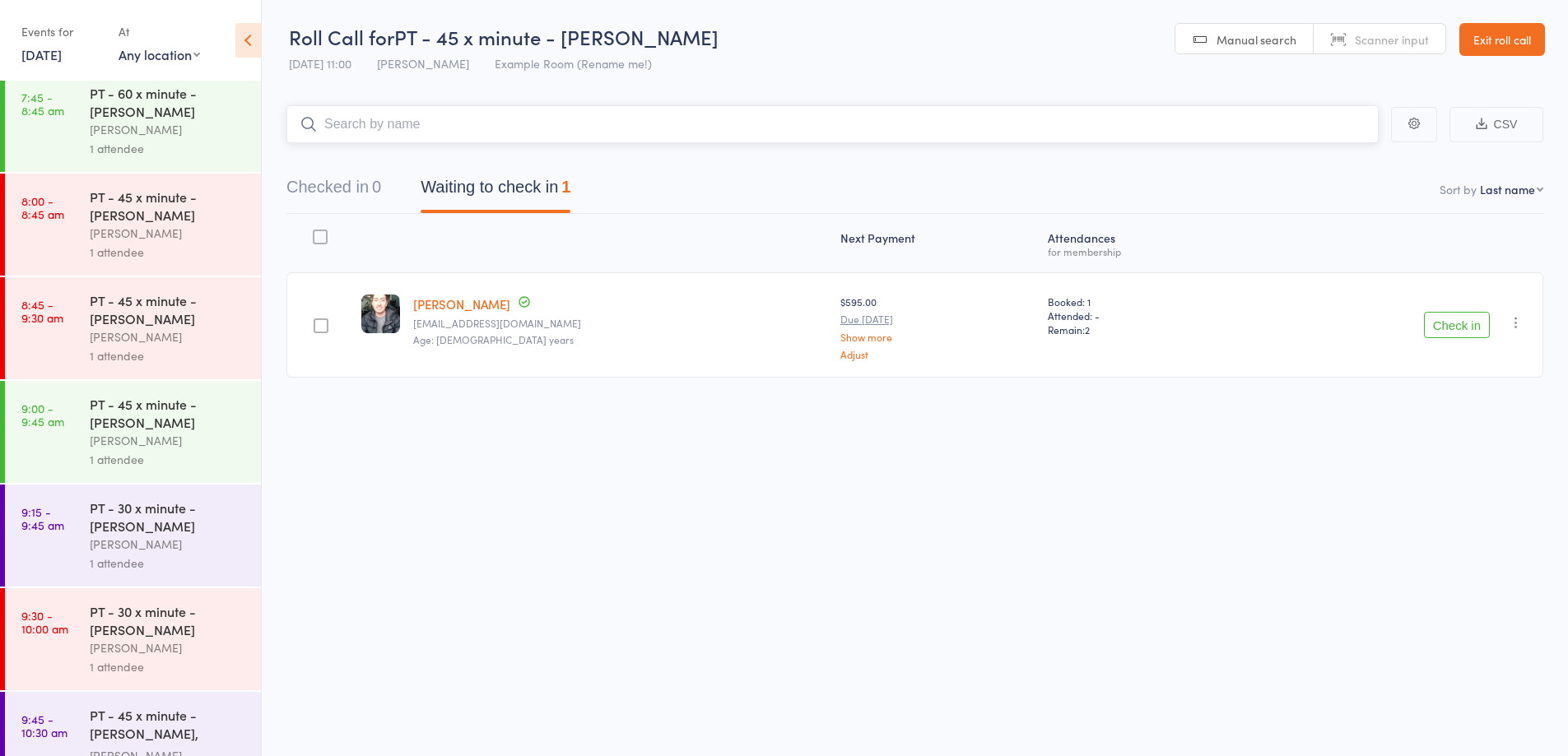
scroll to position [702, 0]
click at [201, 526] on div "PT - 30 x minute - [PERSON_NAME]" at bounding box center [168, 514] width 157 height 36
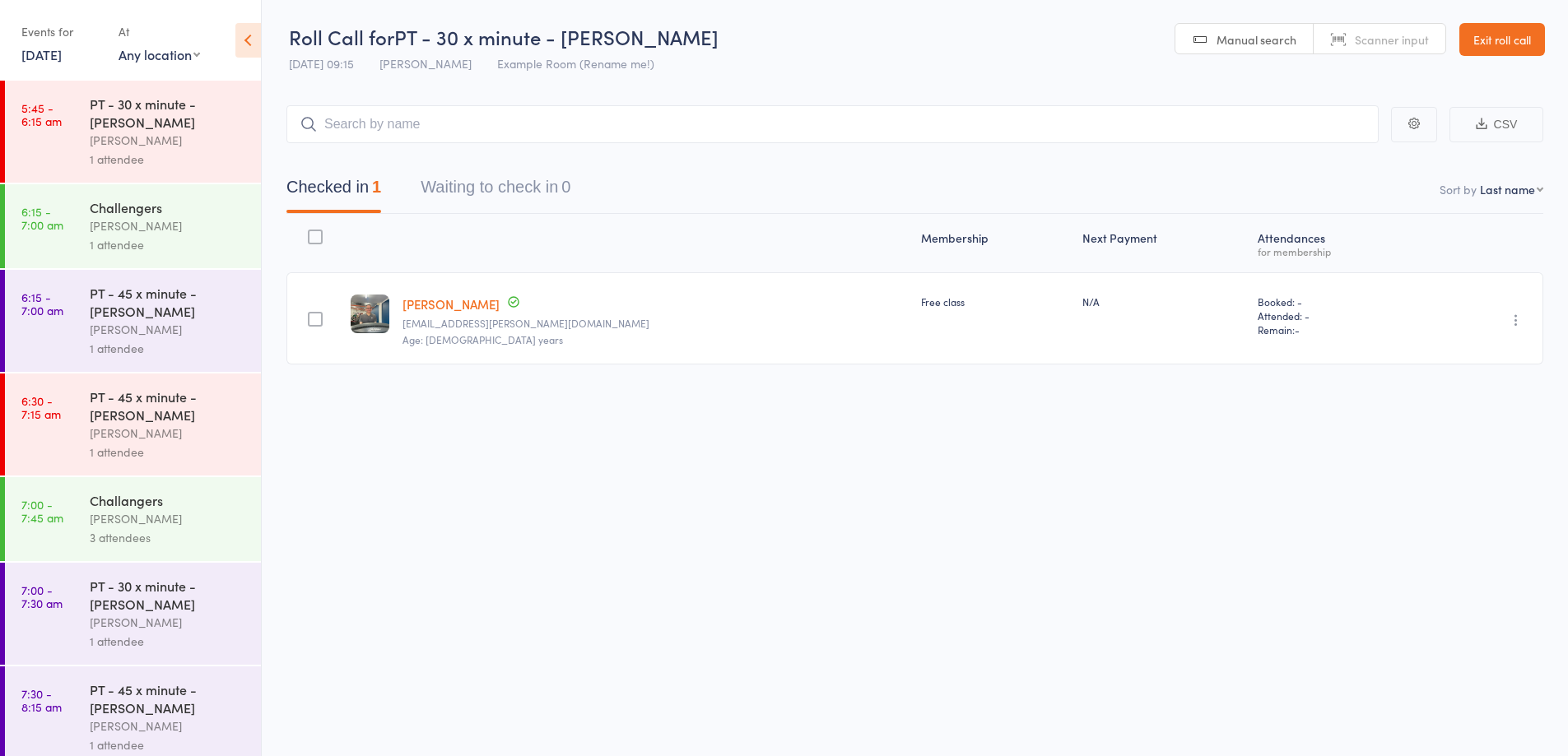
click at [437, 311] on link "Gideon Gunn" at bounding box center [451, 304] width 98 height 18
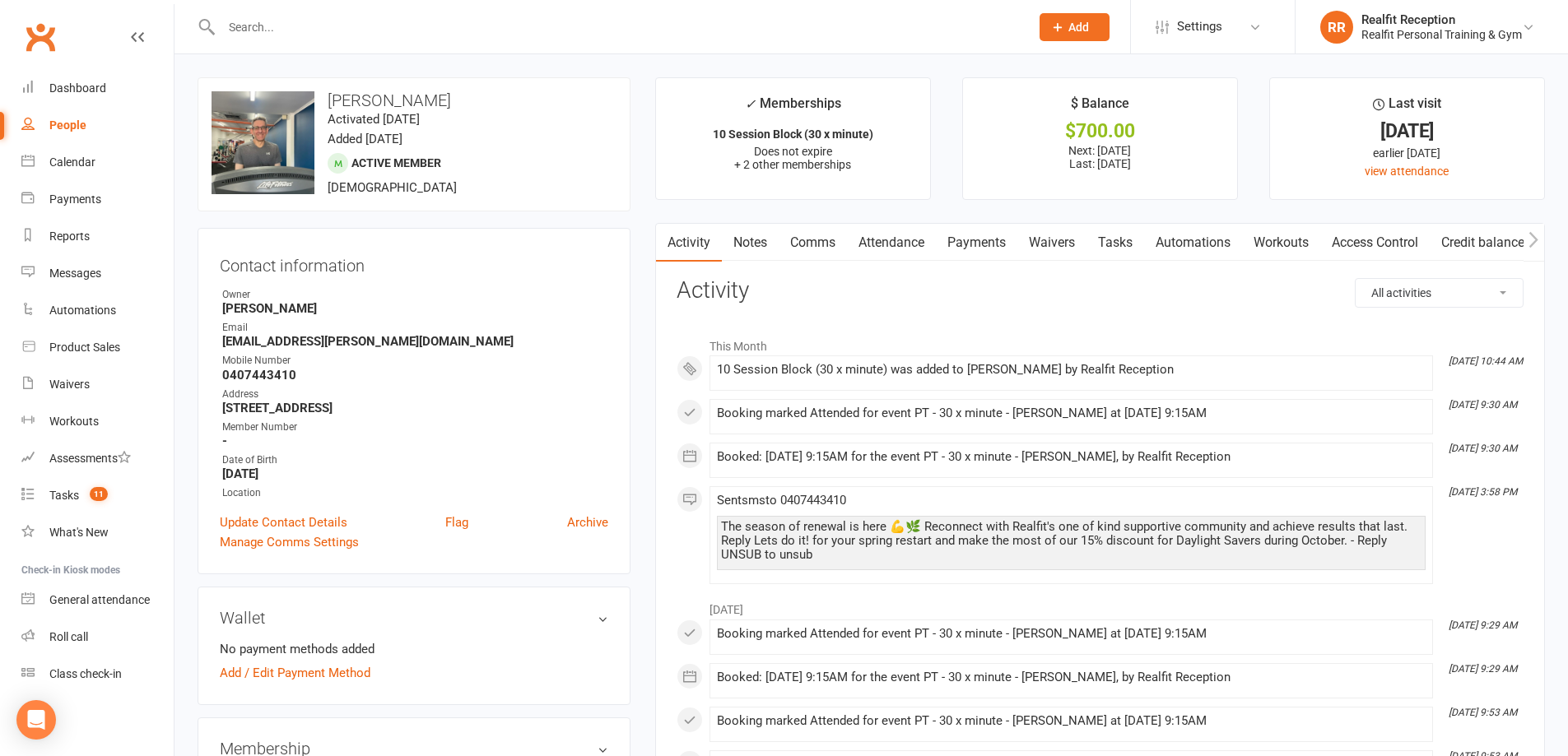
click at [984, 245] on link "Payments" at bounding box center [976, 242] width 82 height 38
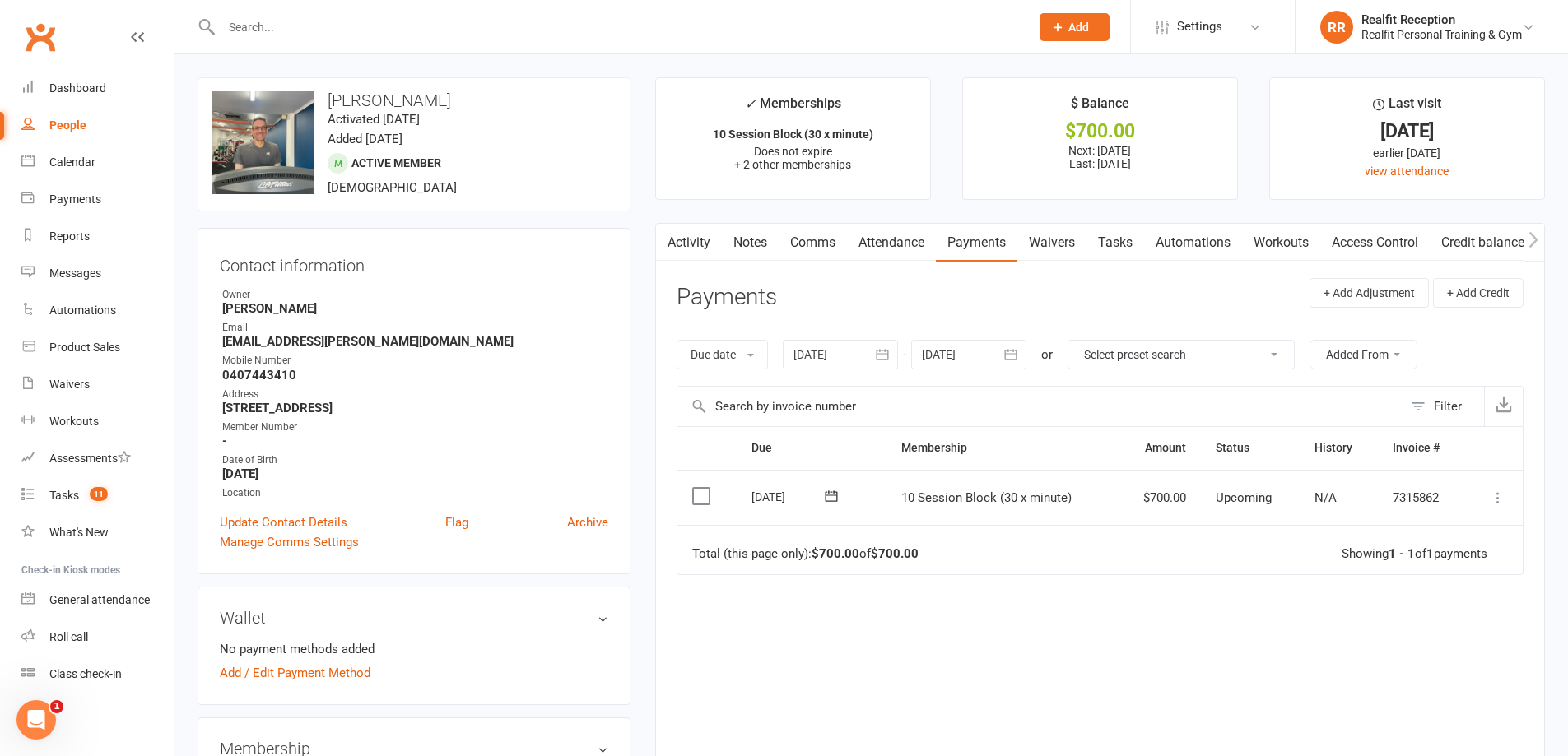
click at [1497, 498] on icon at bounding box center [1498, 498] width 17 height 17
click at [1469, 572] on link "Mark as Paid (POS)" at bounding box center [1426, 562] width 163 height 32
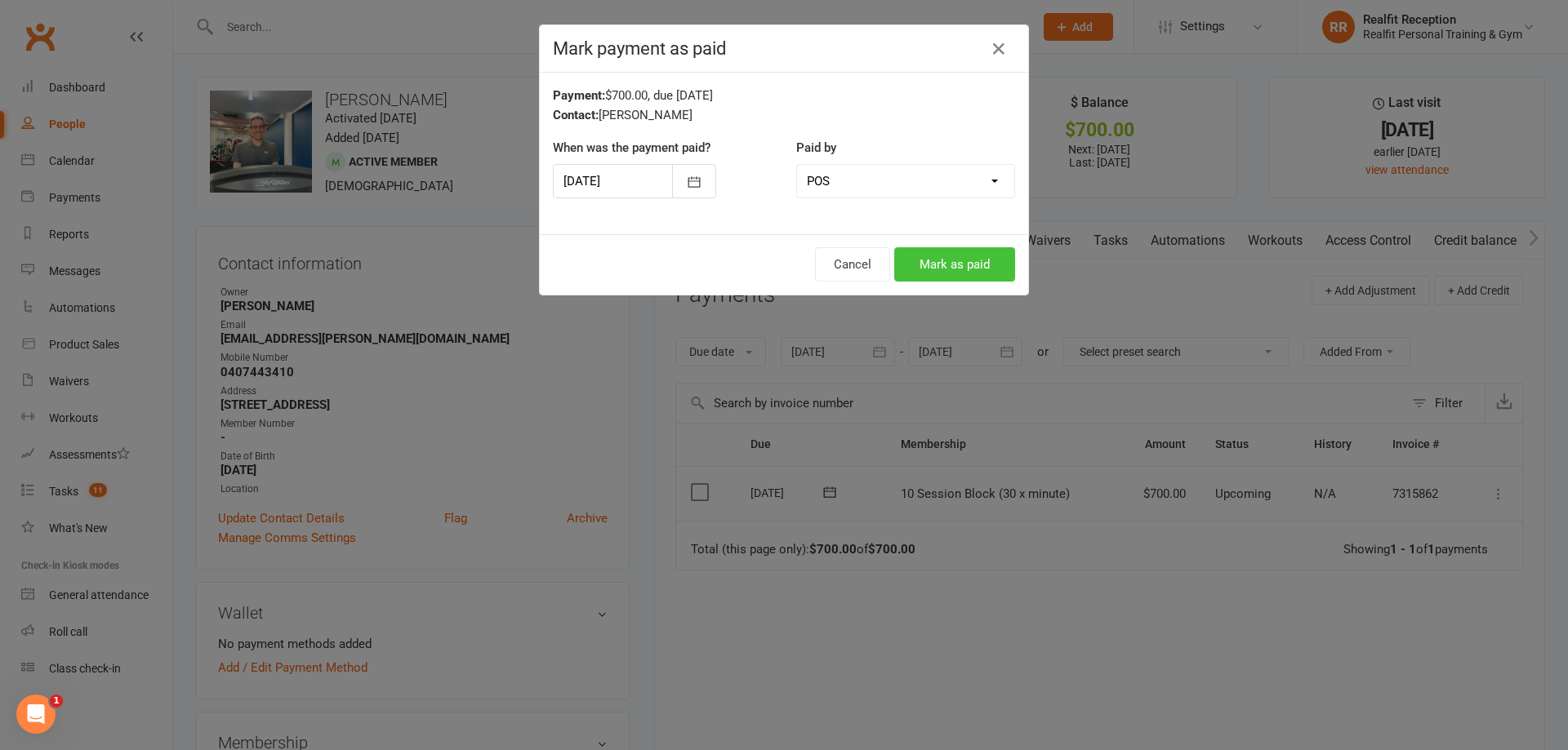
click at [976, 260] on button "Mark as paid" at bounding box center [954, 264] width 121 height 34
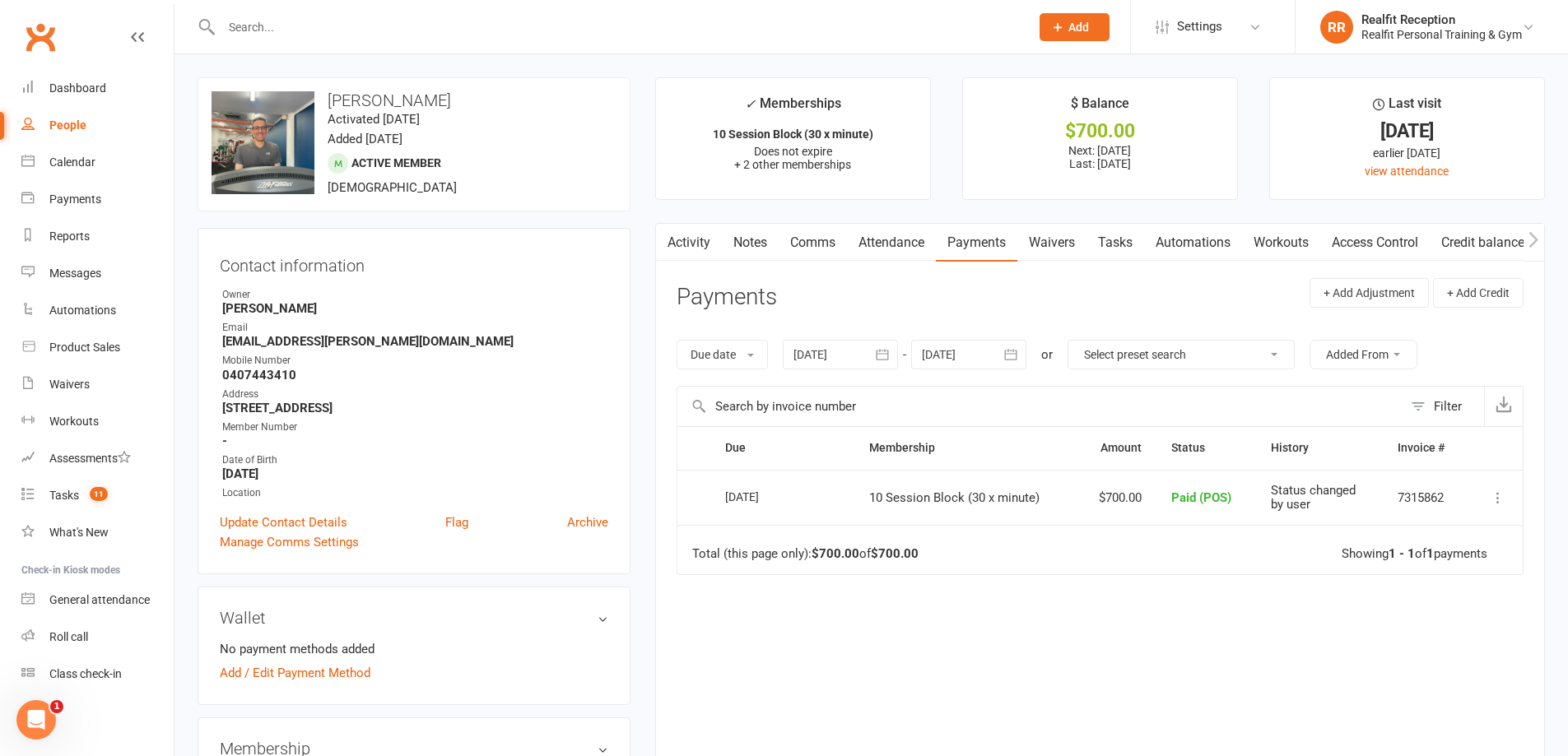
click at [316, 35] on input "text" at bounding box center [617, 27] width 802 height 23
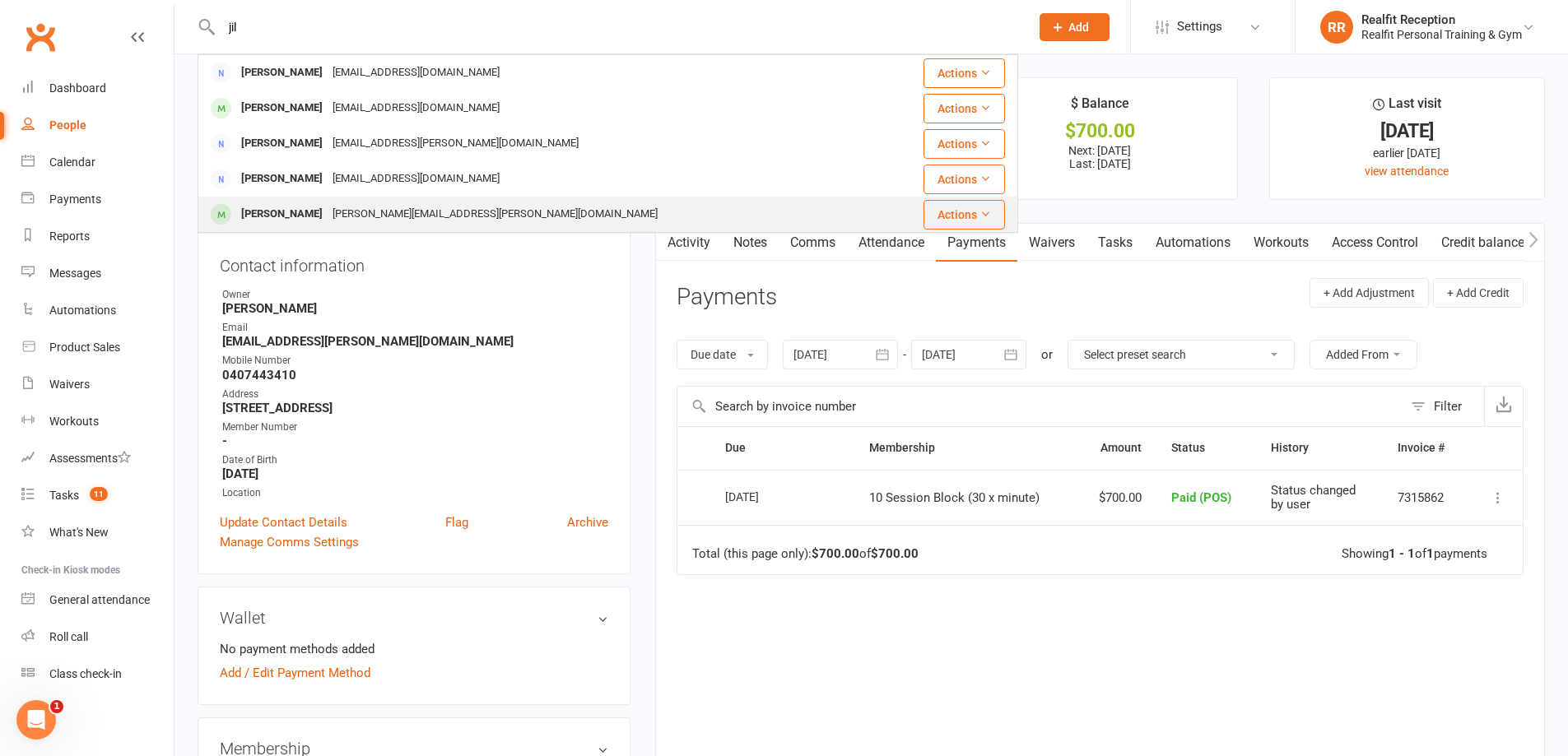
type input "jil"
click at [340, 215] on div "jill.lim@frasersproperty.com.au" at bounding box center [495, 214] width 335 height 24
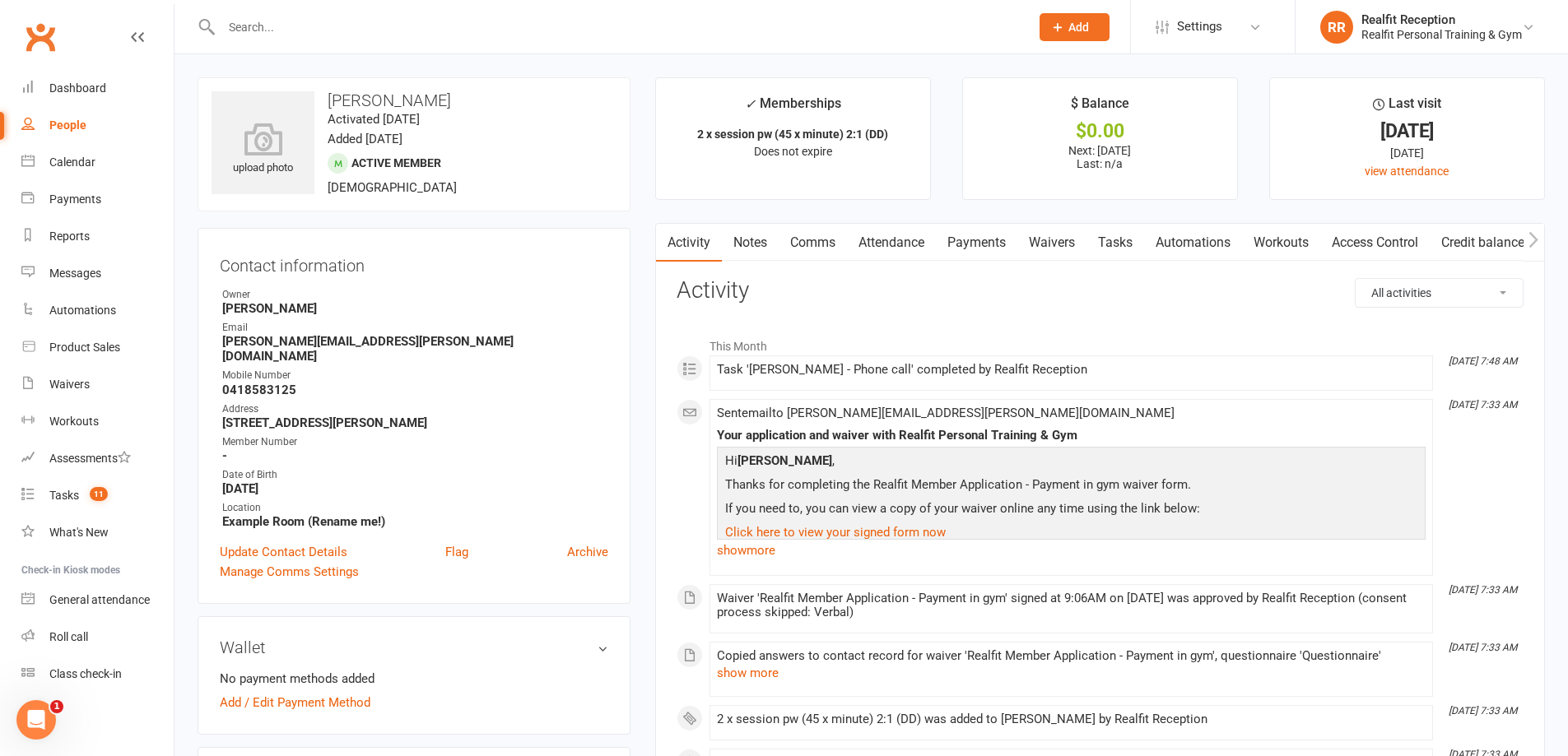
click at [752, 246] on link "Notes" at bounding box center [750, 242] width 57 height 38
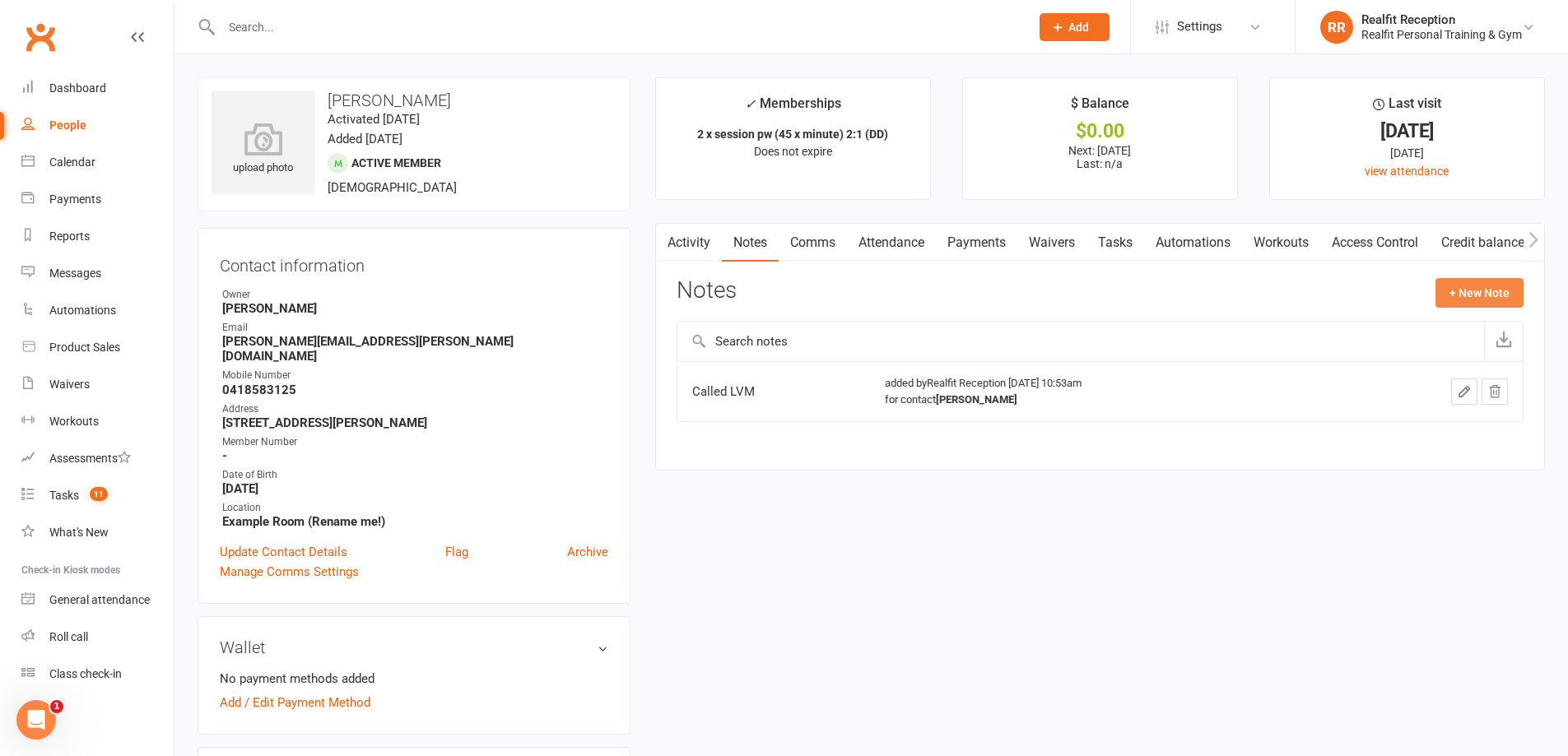
click at [1463, 294] on button "+ New Note" at bounding box center [1479, 293] width 88 height 30
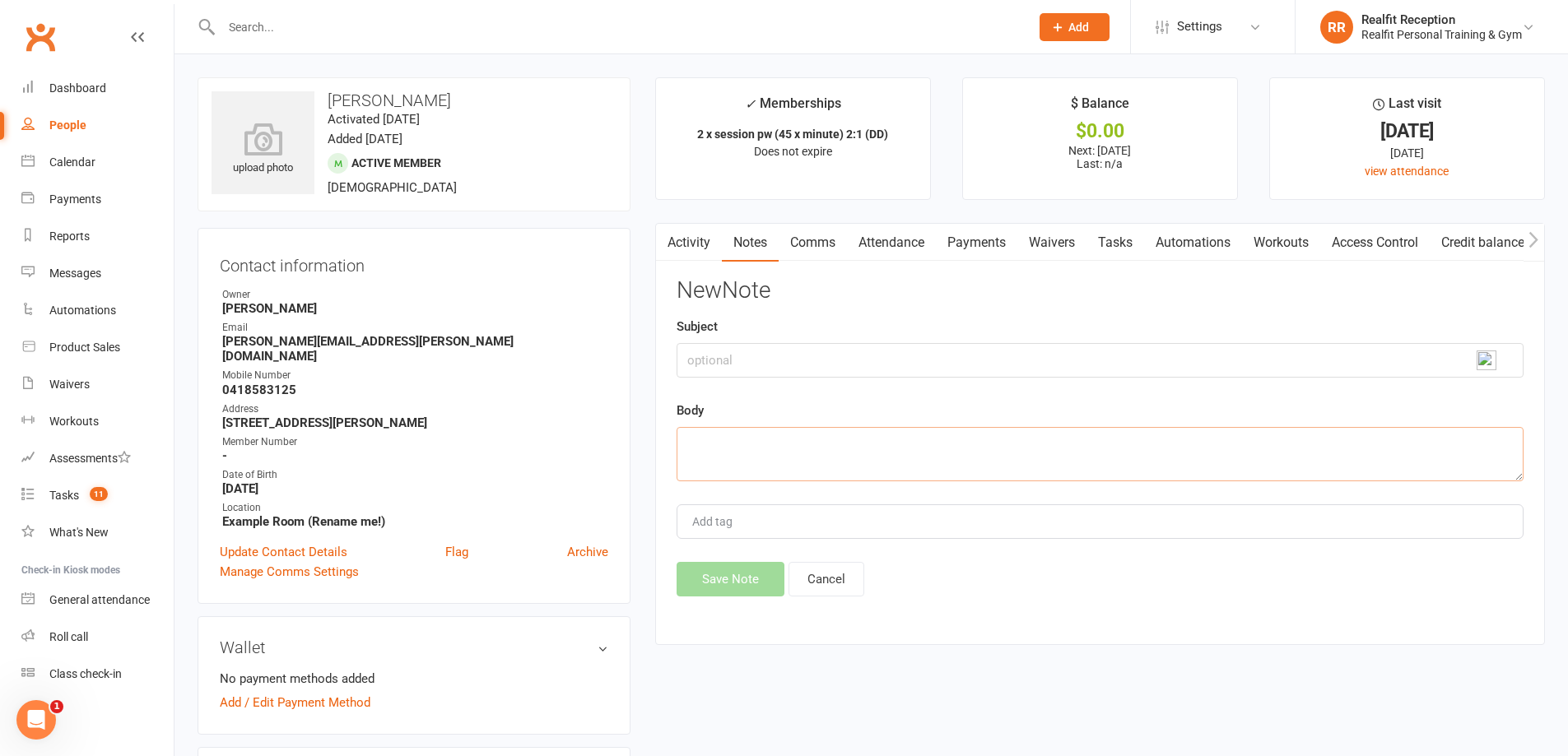
click at [754, 436] on textarea at bounding box center [1100, 454] width 847 height 54
type textarea "Bank Transfer payment"
click at [708, 576] on button "Save Note" at bounding box center [730, 579] width 108 height 34
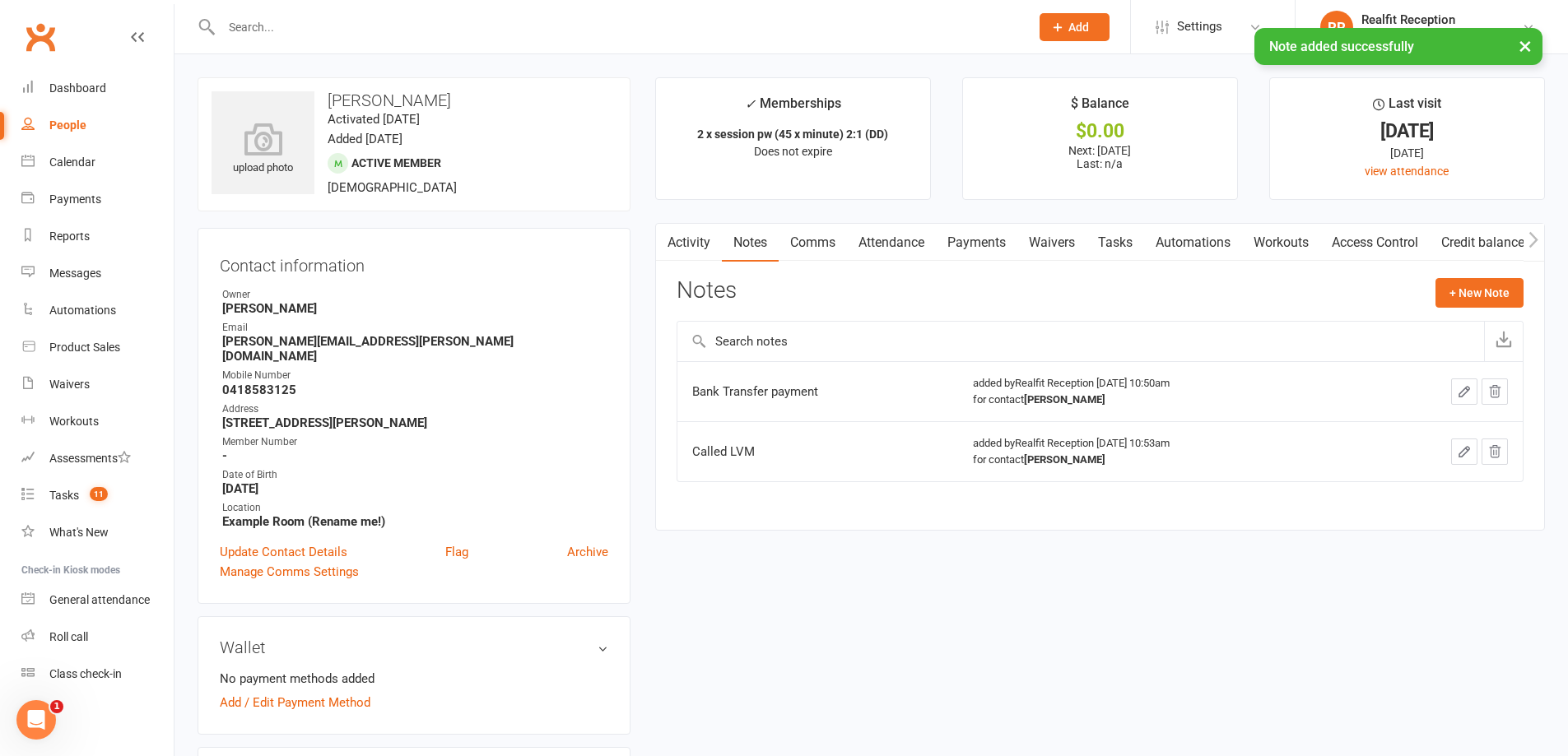
click at [1066, 238] on link "Waivers" at bounding box center [1051, 242] width 69 height 38
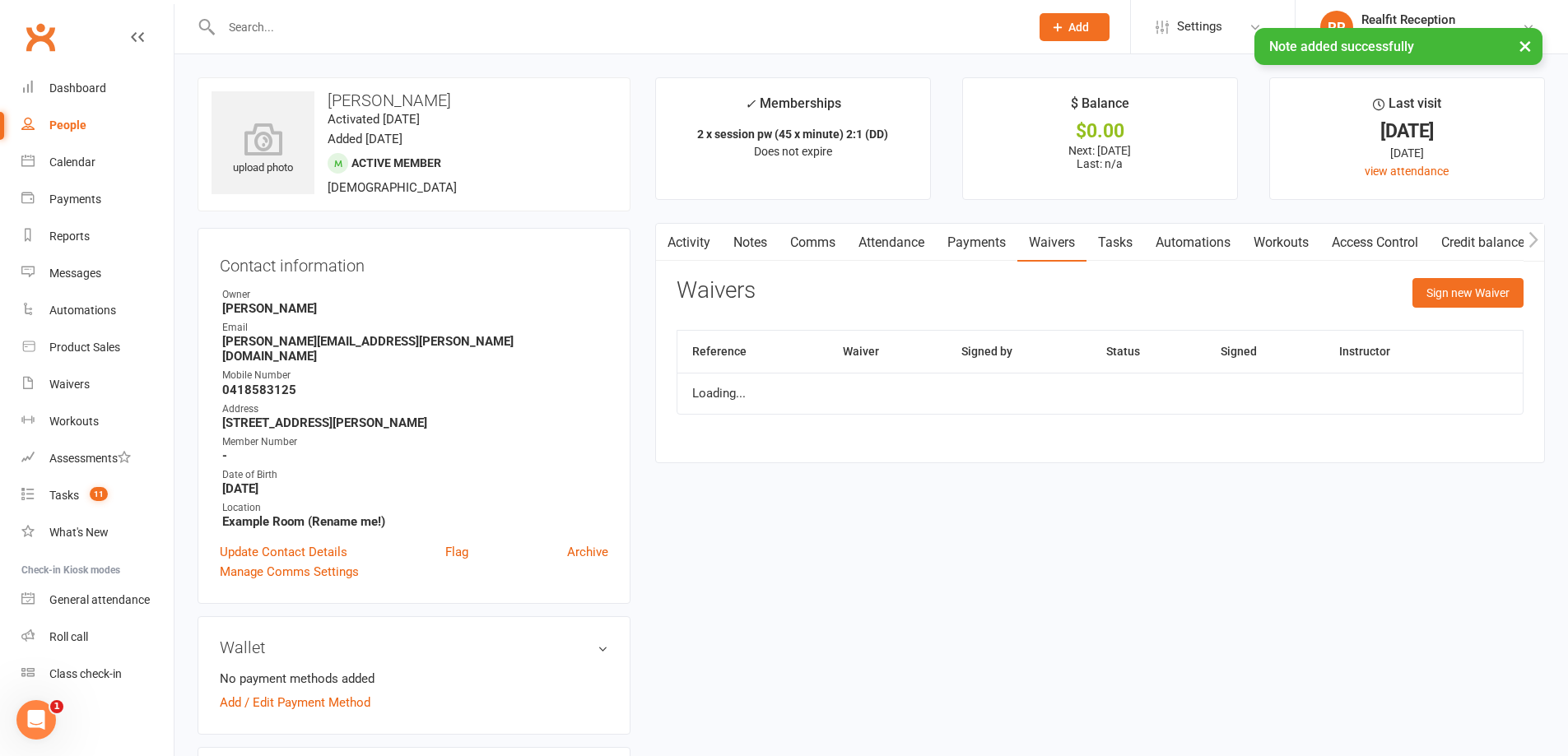
click at [987, 240] on link "Payments" at bounding box center [976, 242] width 82 height 38
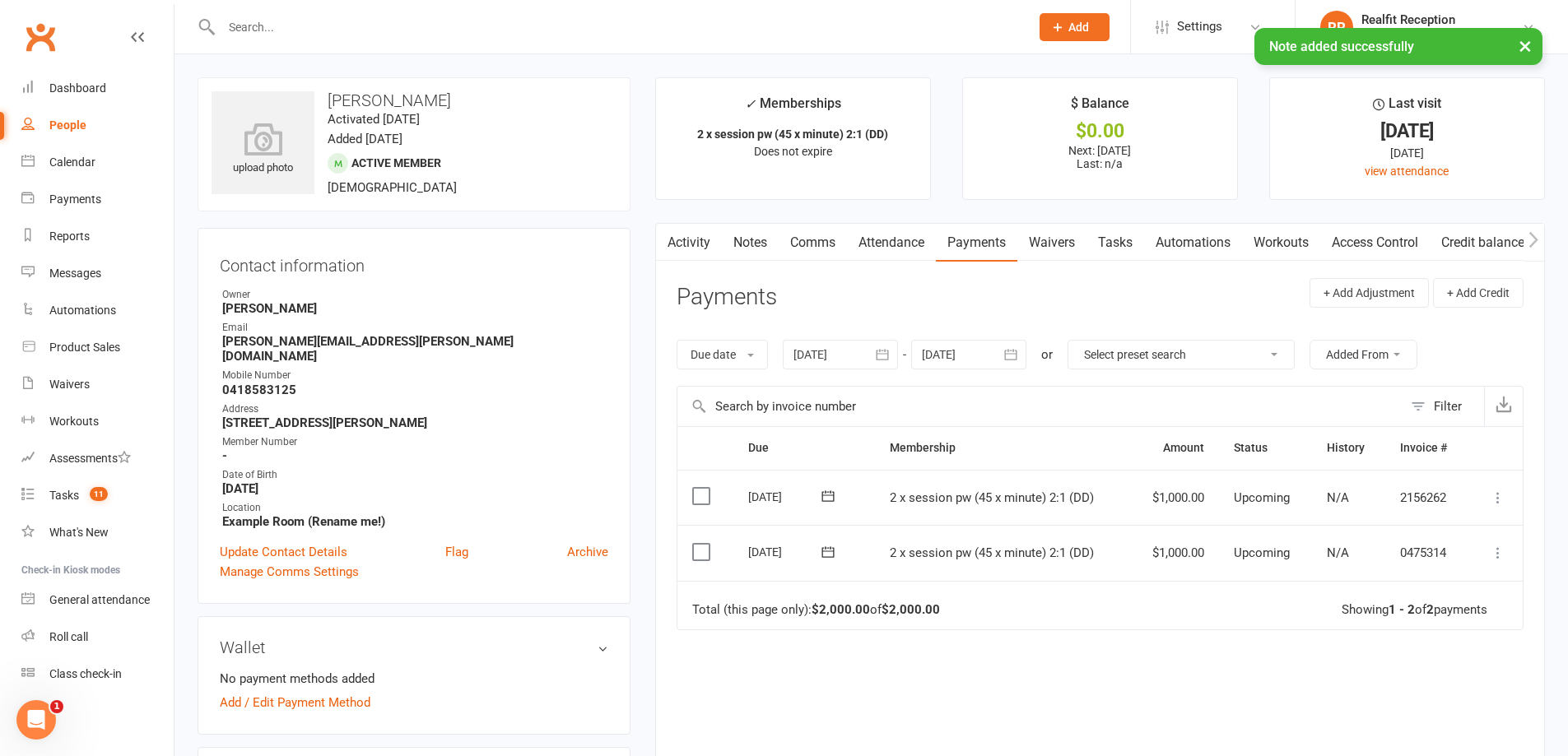
click at [1499, 555] on icon at bounding box center [1498, 552] width 17 height 17
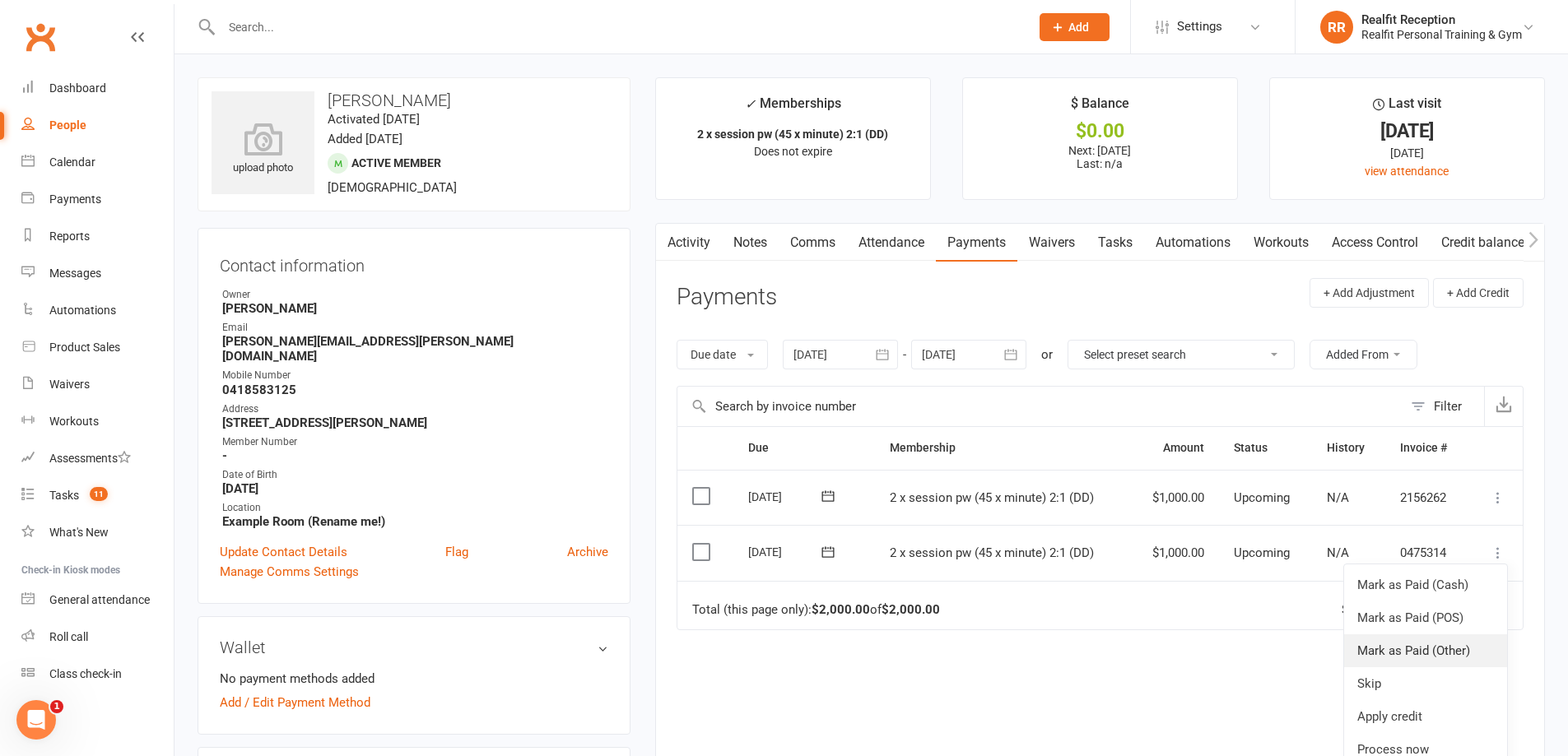
click at [1444, 649] on link "Mark as Paid (Other)" at bounding box center [1426, 650] width 163 height 32
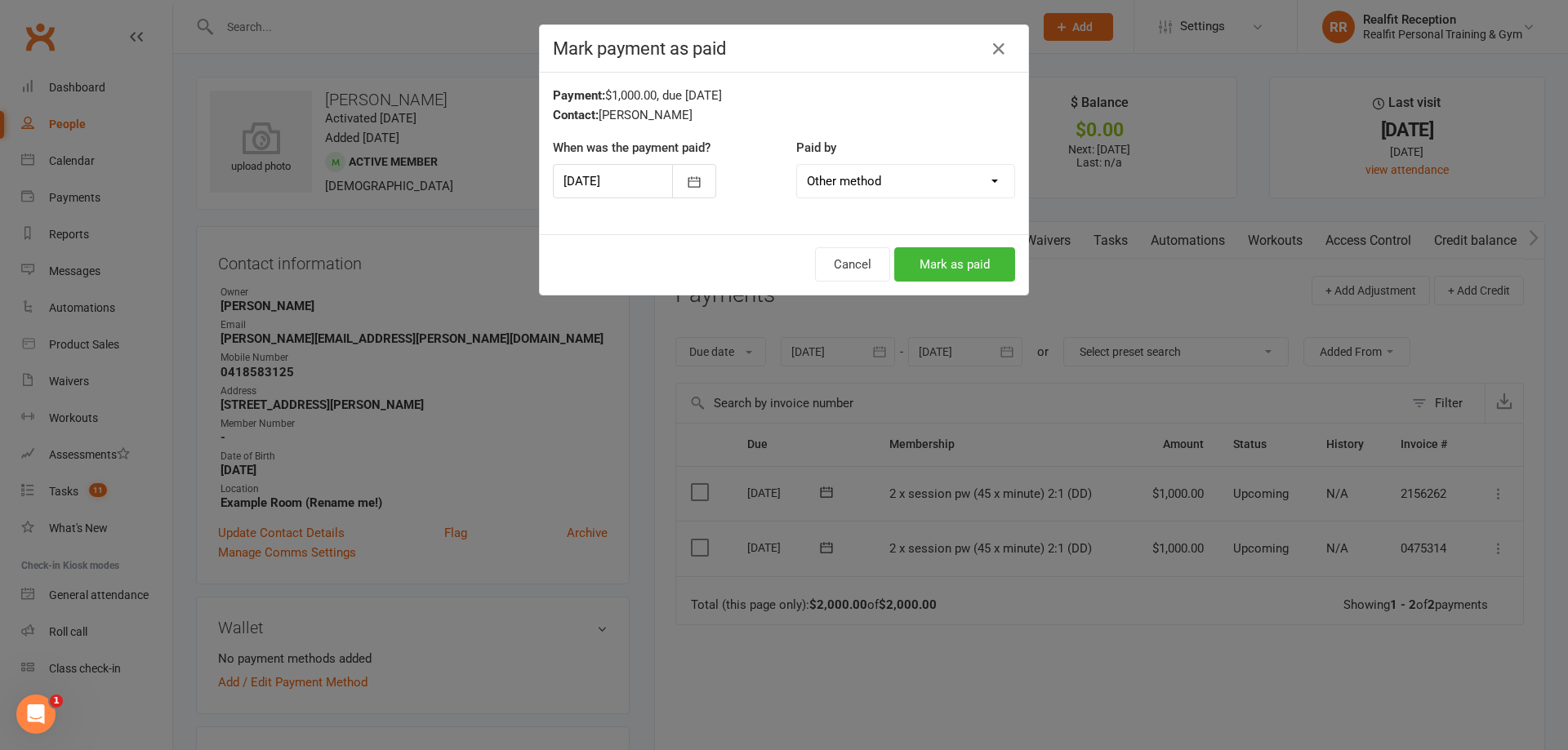
click at [888, 175] on select "Cash POS Other method" at bounding box center [906, 180] width 217 height 32
click at [798, 165] on select "Cash POS Other method" at bounding box center [906, 180] width 217 height 32
click at [972, 270] on button "Mark as paid" at bounding box center [954, 264] width 121 height 34
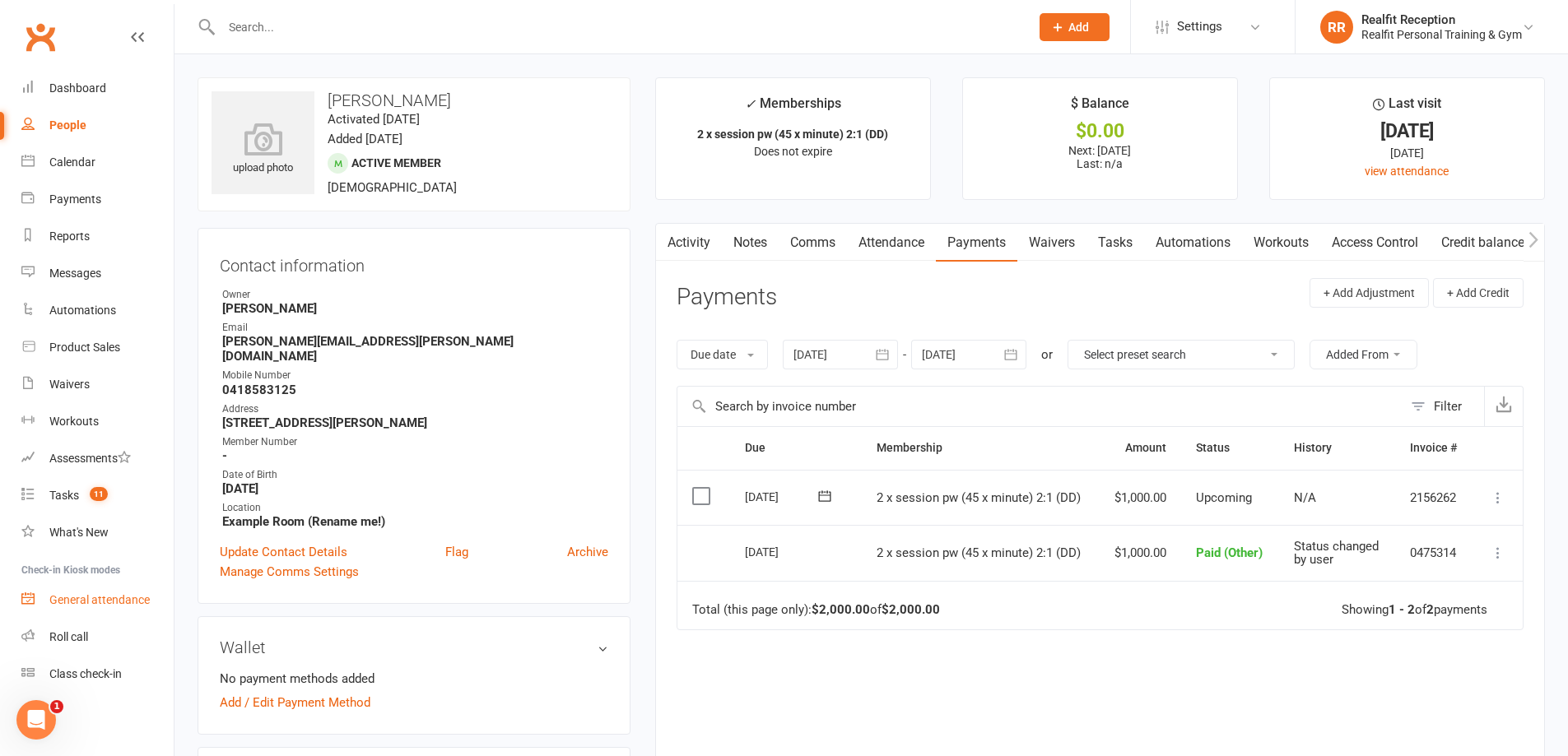
click at [102, 600] on div "General attendance" at bounding box center [99, 600] width 100 height 13
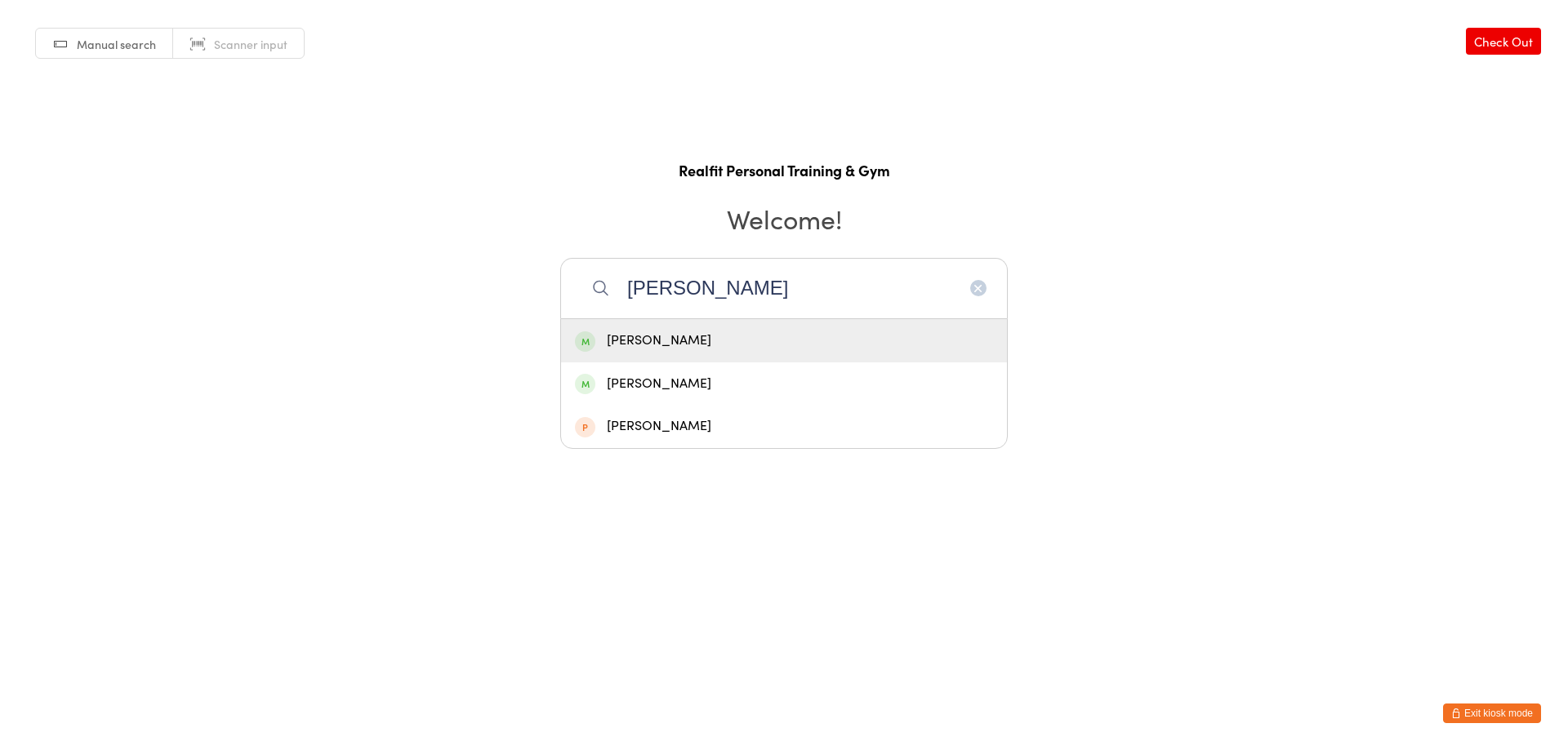
type input "[PERSON_NAME]"
click at [716, 337] on div "[PERSON_NAME]" at bounding box center [784, 341] width 418 height 22
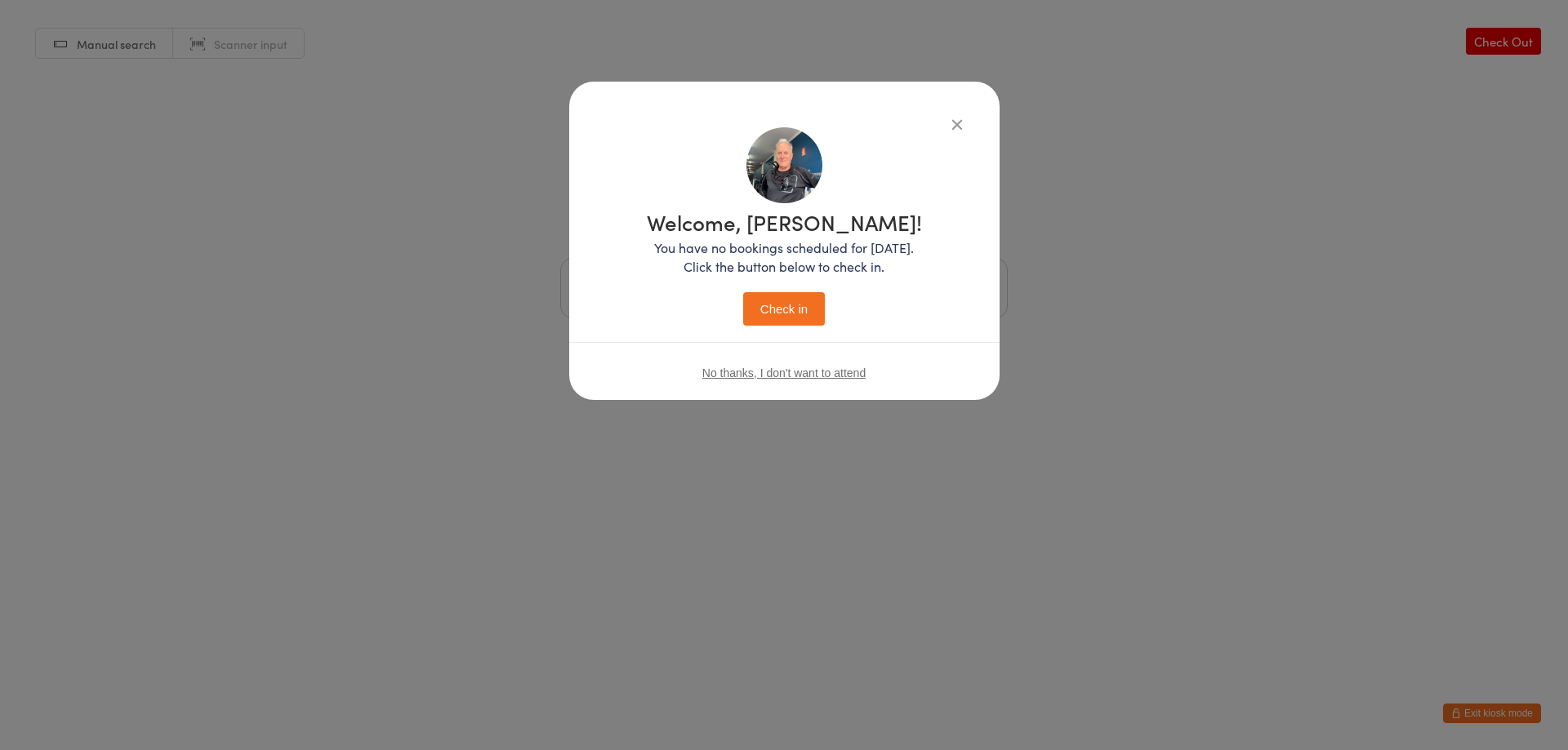
click at [798, 317] on button "Check in" at bounding box center [784, 308] width 82 height 33
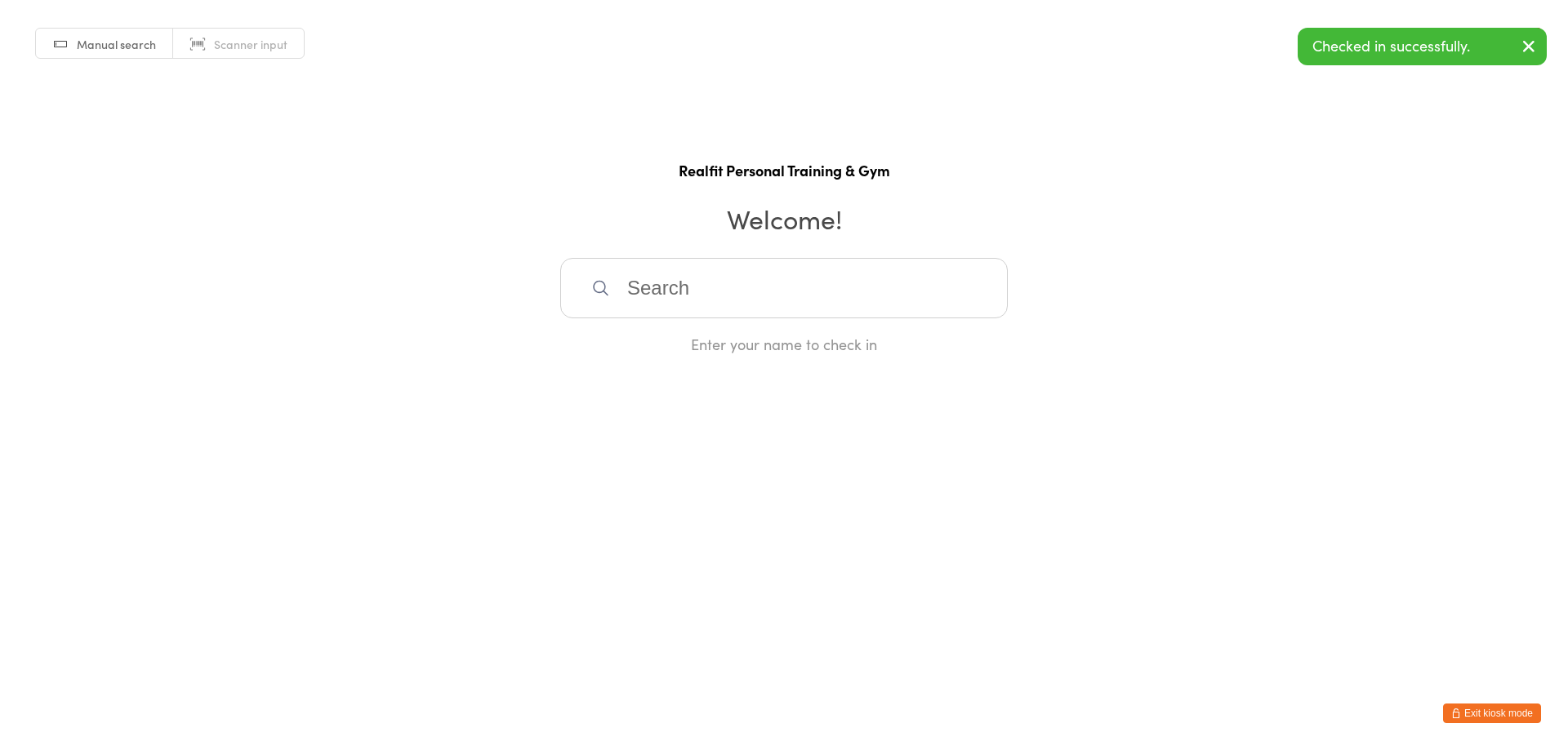
click at [1455, 706] on button "Exit kiosk mode" at bounding box center [1492, 713] width 98 height 19
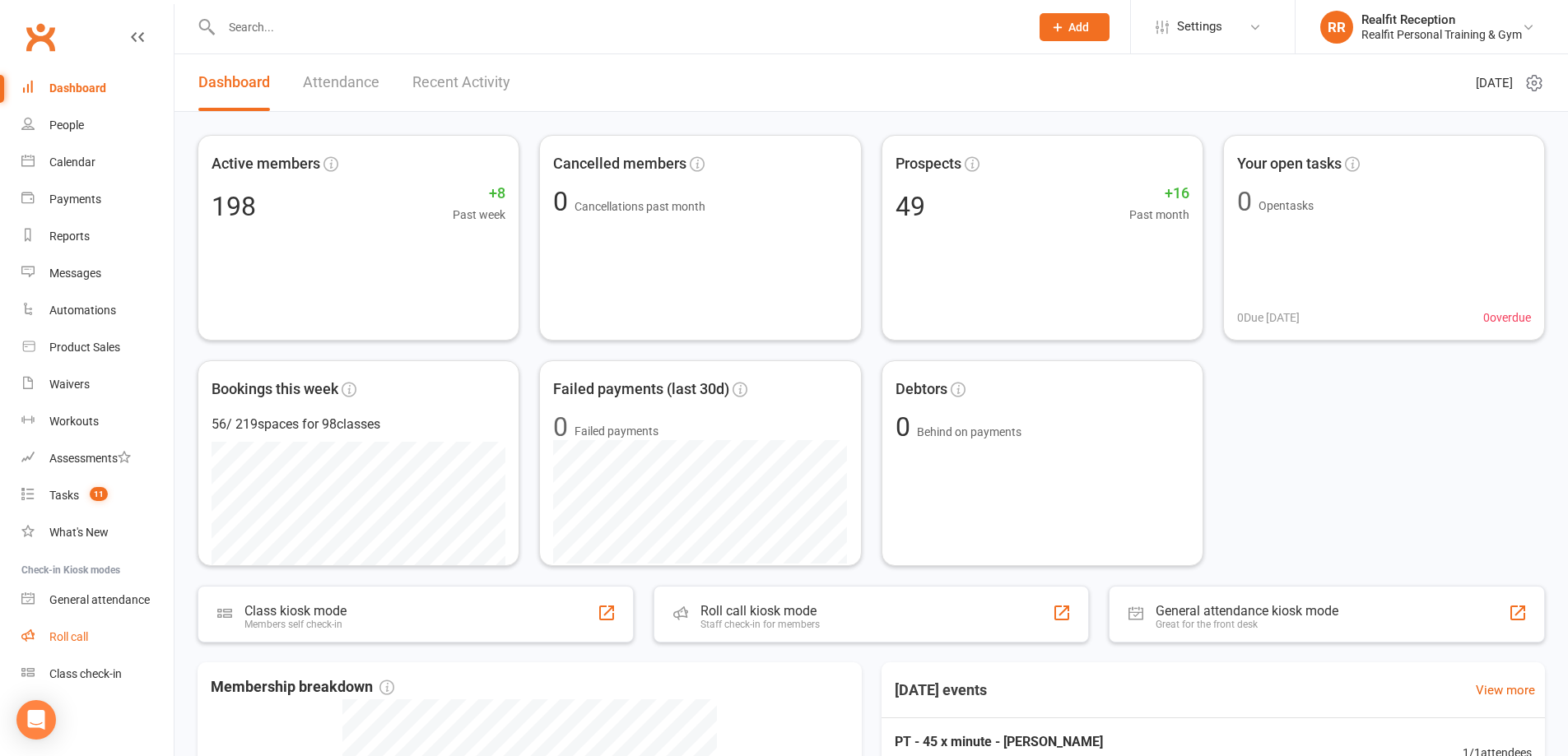
click at [80, 632] on div "Roll call" at bounding box center [69, 637] width 39 height 13
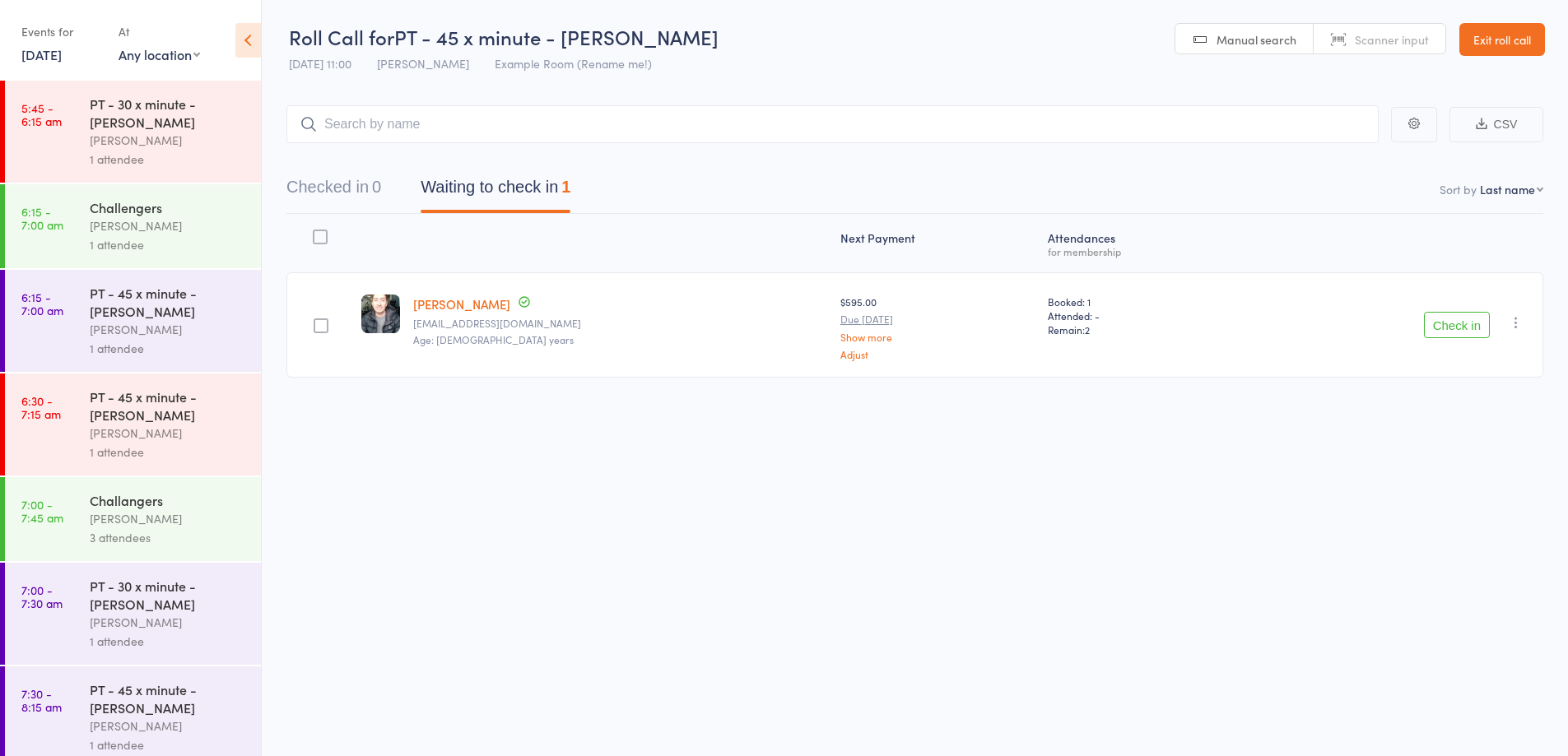
click at [1446, 329] on button "Check in" at bounding box center [1456, 325] width 66 height 26
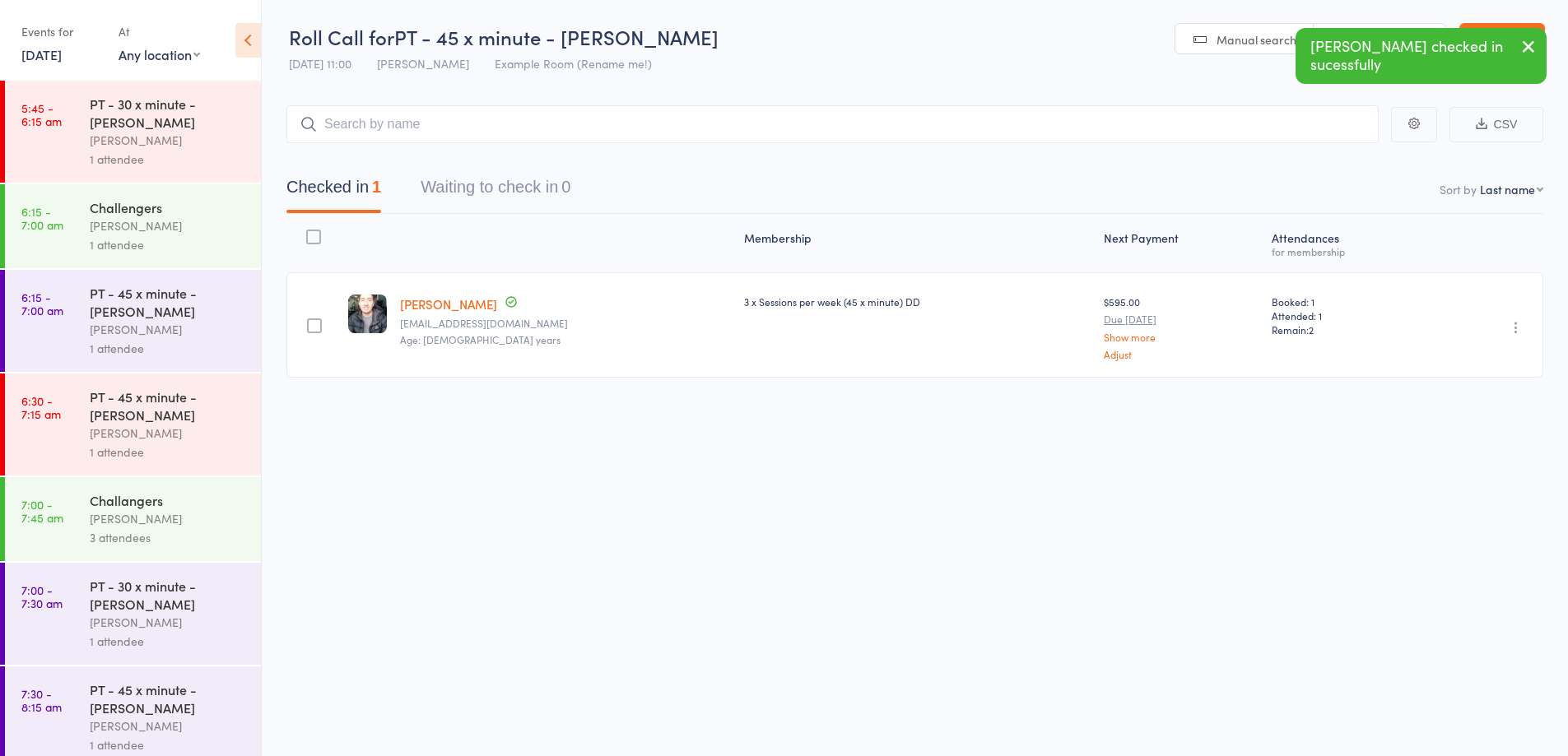
click at [1532, 47] on icon "button" at bounding box center [1528, 46] width 19 height 20
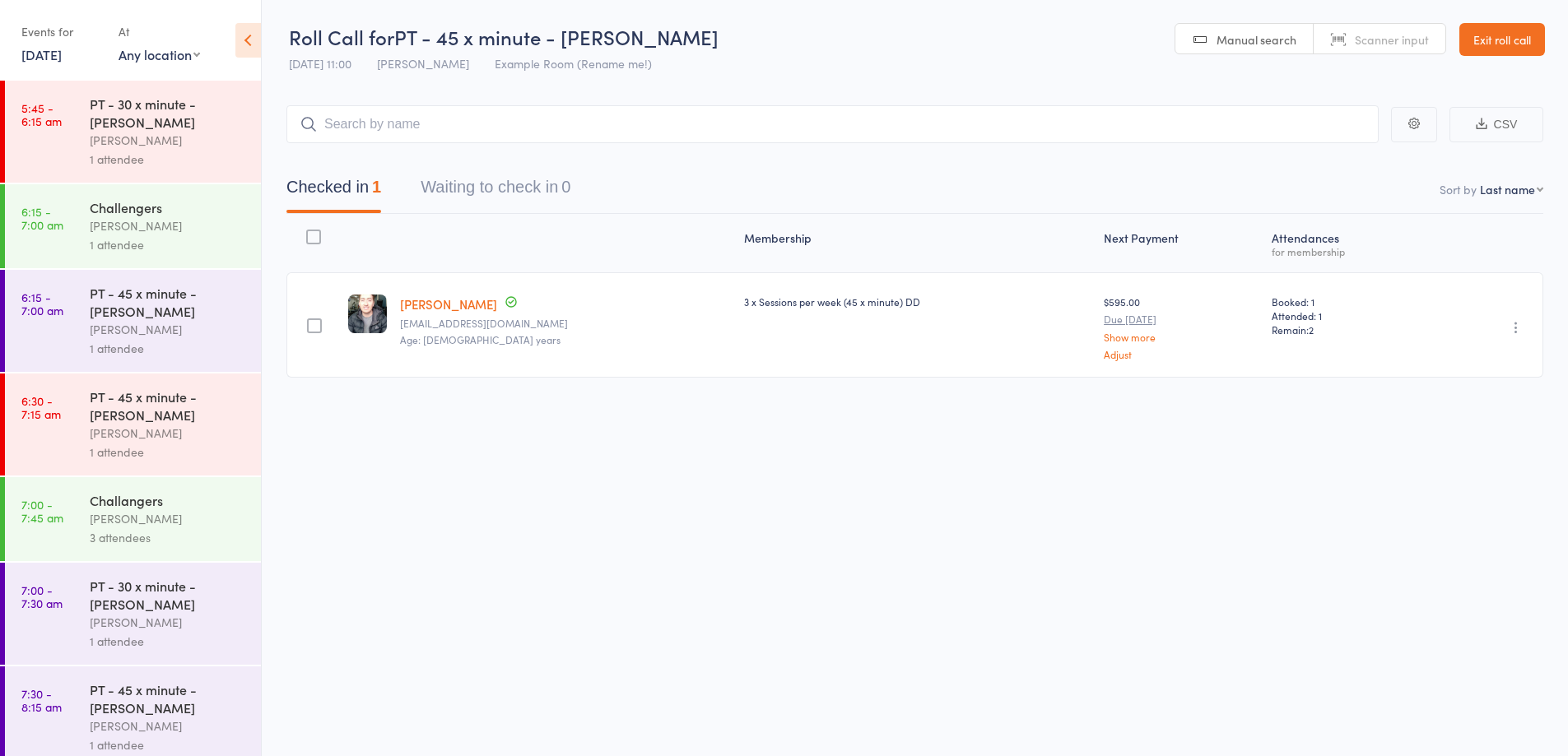
click at [1532, 45] on link "Exit roll call" at bounding box center [1501, 39] width 85 height 32
